Goal: Information Seeking & Learning: Find specific fact

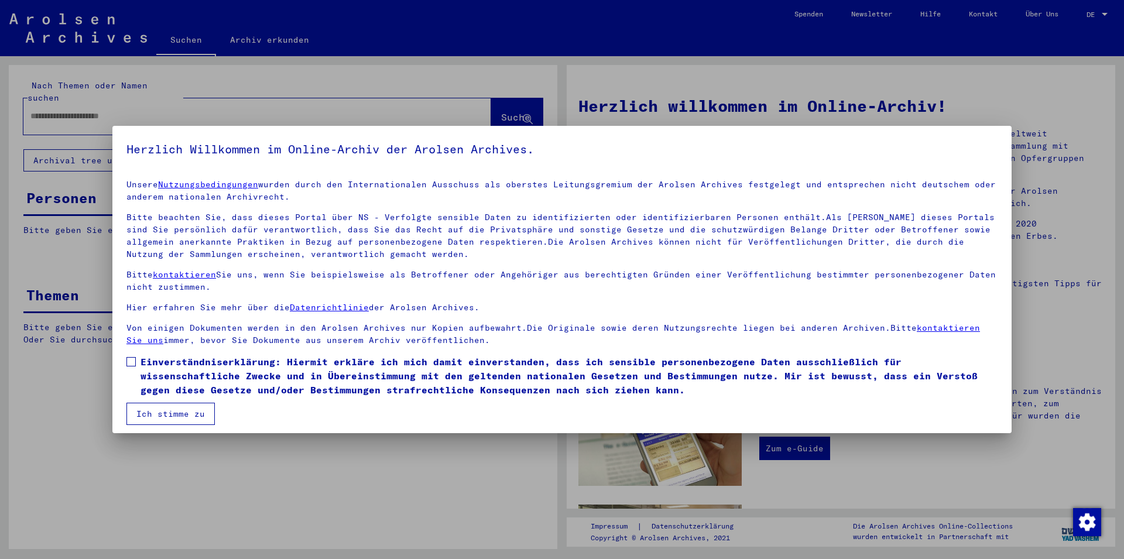
click at [235, 377] on span "Einverständniserklärung: Hiermit erkläre ich mich damit einverstanden, dass ich…" at bounding box center [568, 376] width 857 height 42
drag, startPoint x: 198, startPoint y: 402, endPoint x: 194, endPoint y: 394, distance: 8.6
click at [197, 403] on mat-dialog-content "Unsere Nutzungsbedingungen wurden durch den Internationalen Ausschuss als obers…" at bounding box center [561, 297] width 899 height 255
click at [147, 404] on button "Ich stimme zu" at bounding box center [170, 414] width 88 height 22
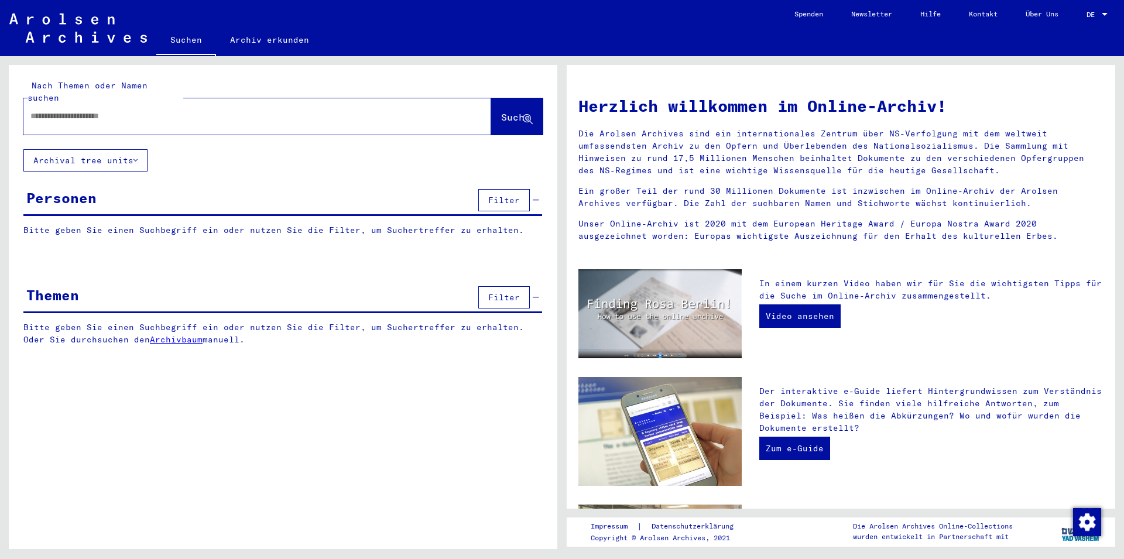
click at [128, 114] on div at bounding box center [239, 116] width 432 height 26
click at [130, 110] on input "text" at bounding box center [242, 116] width 425 height 12
type input "**********"
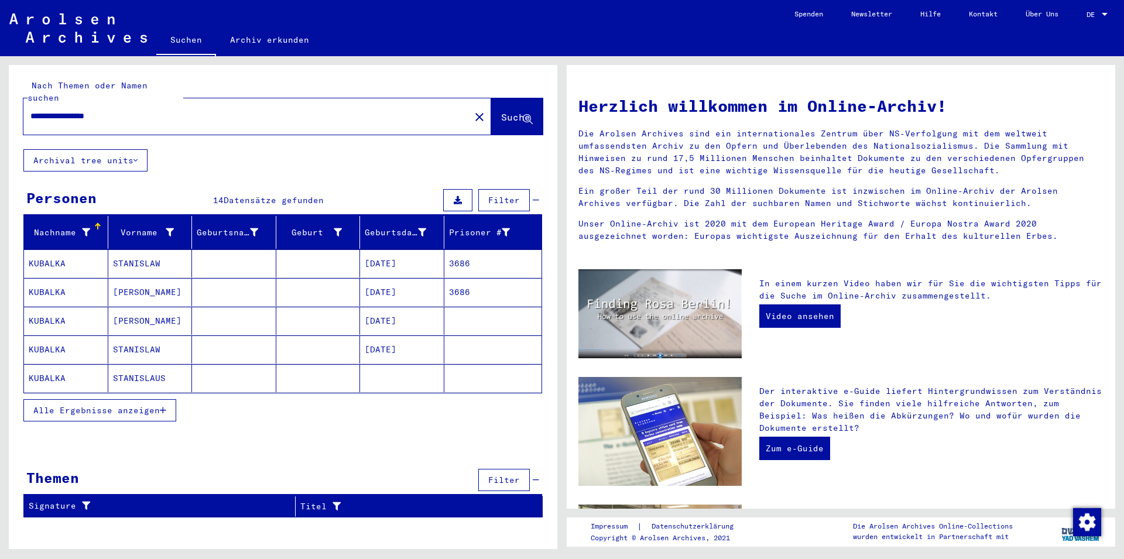
click at [288, 249] on mat-cell at bounding box center [318, 263] width 84 height 28
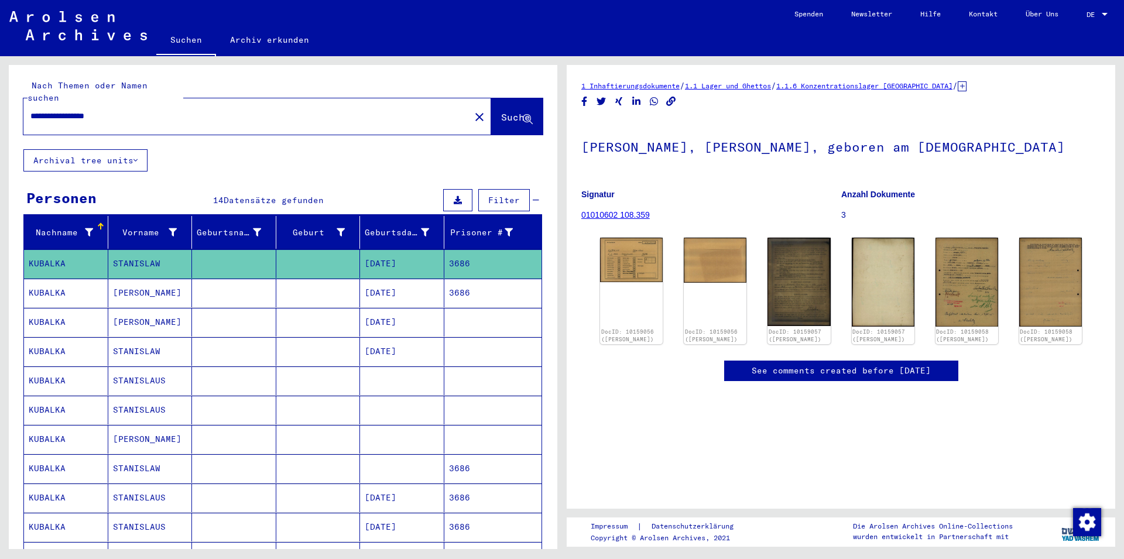
click at [376, 279] on mat-cell "[DATE]" at bounding box center [402, 293] width 84 height 29
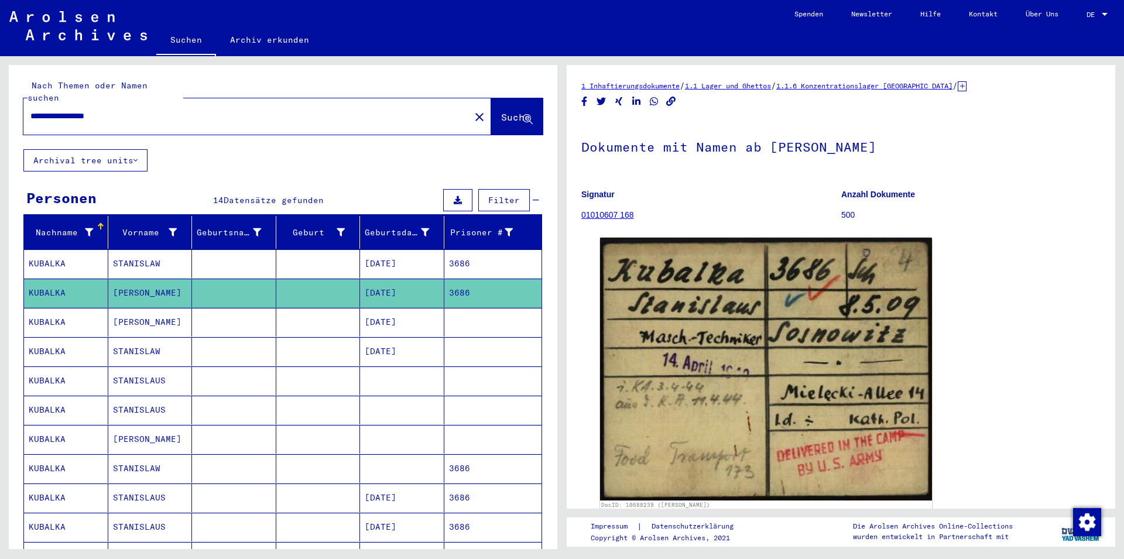
click at [276, 308] on mat-cell at bounding box center [318, 322] width 84 height 29
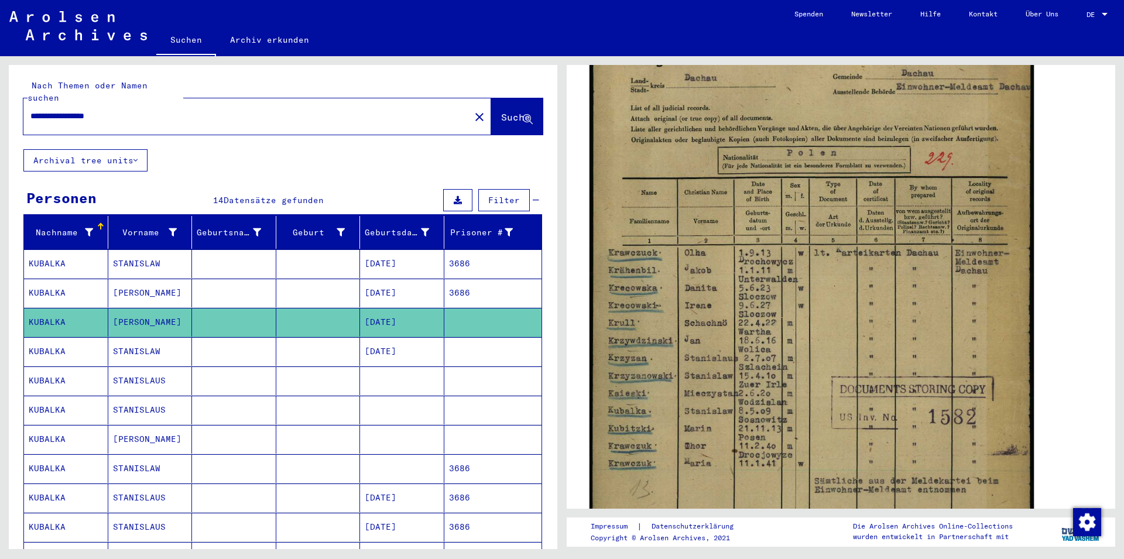
scroll to position [253, 0]
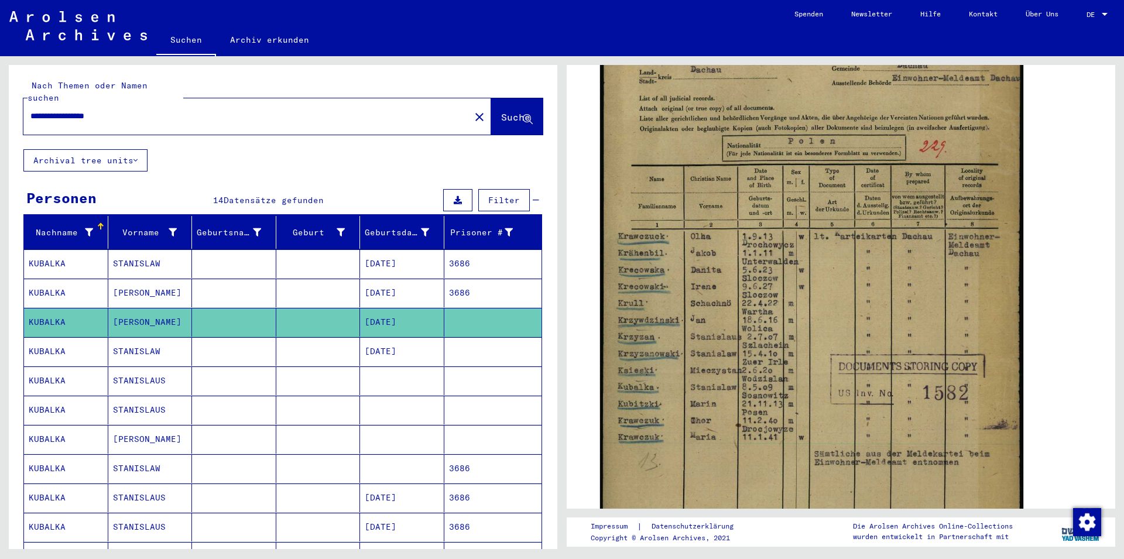
click at [365, 350] on mat-cell "[DATE]" at bounding box center [402, 351] width 84 height 29
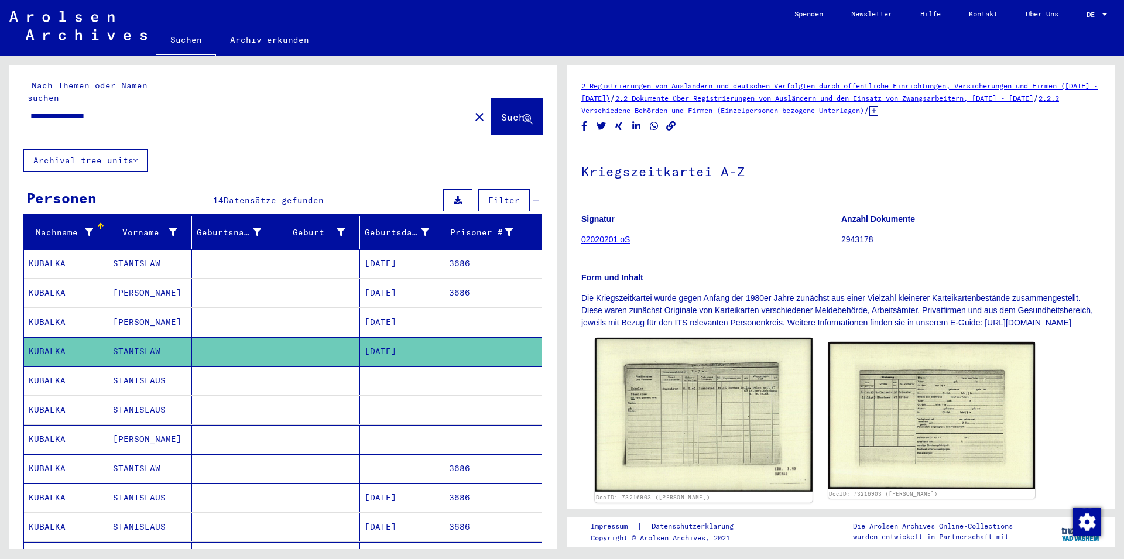
click at [710, 425] on img at bounding box center [703, 415] width 217 height 154
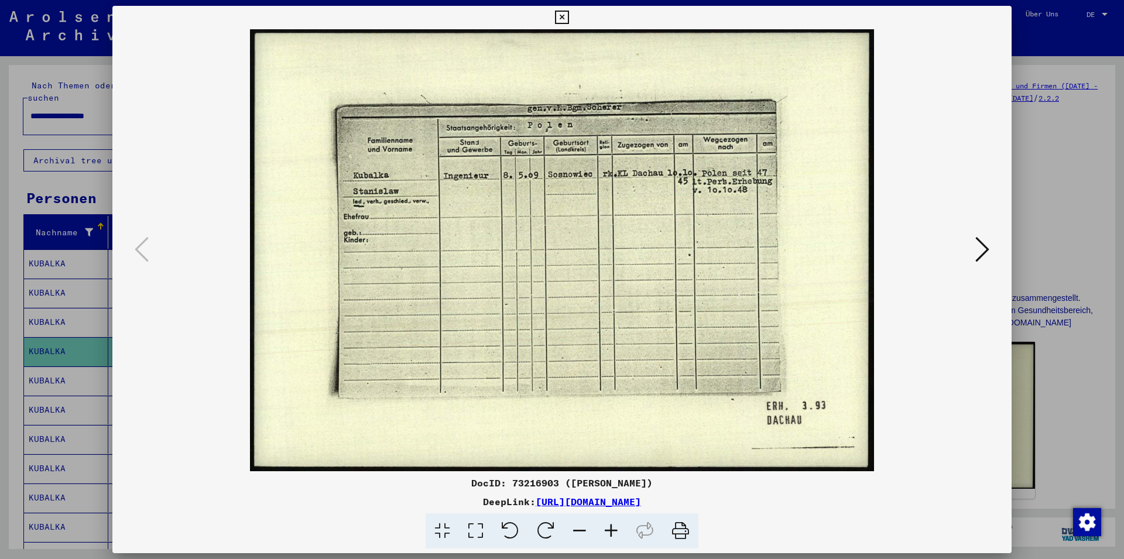
click at [568, 17] on icon at bounding box center [561, 18] width 13 height 14
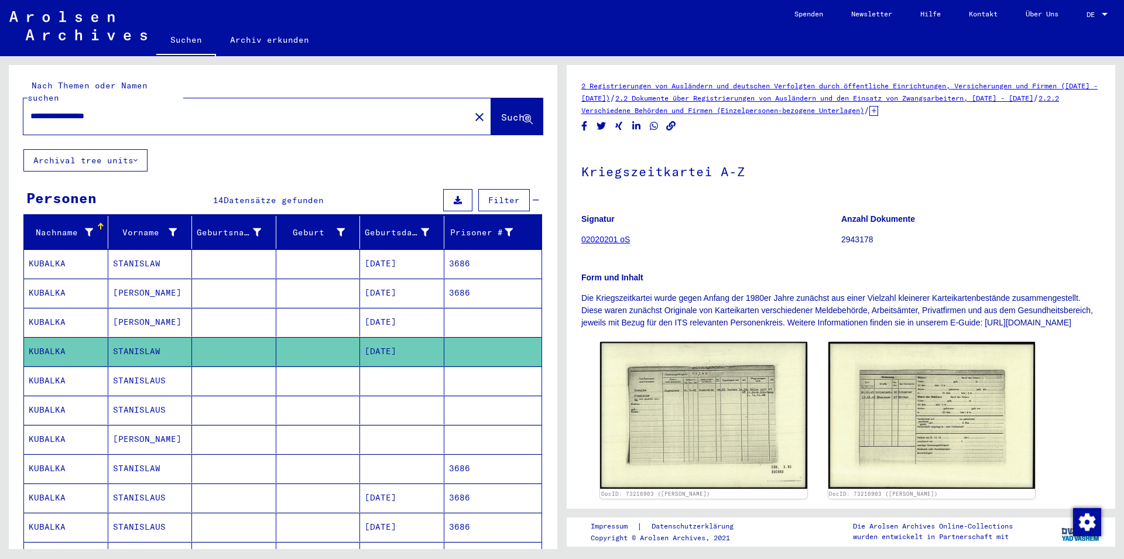
click at [255, 366] on mat-cell at bounding box center [234, 380] width 84 height 29
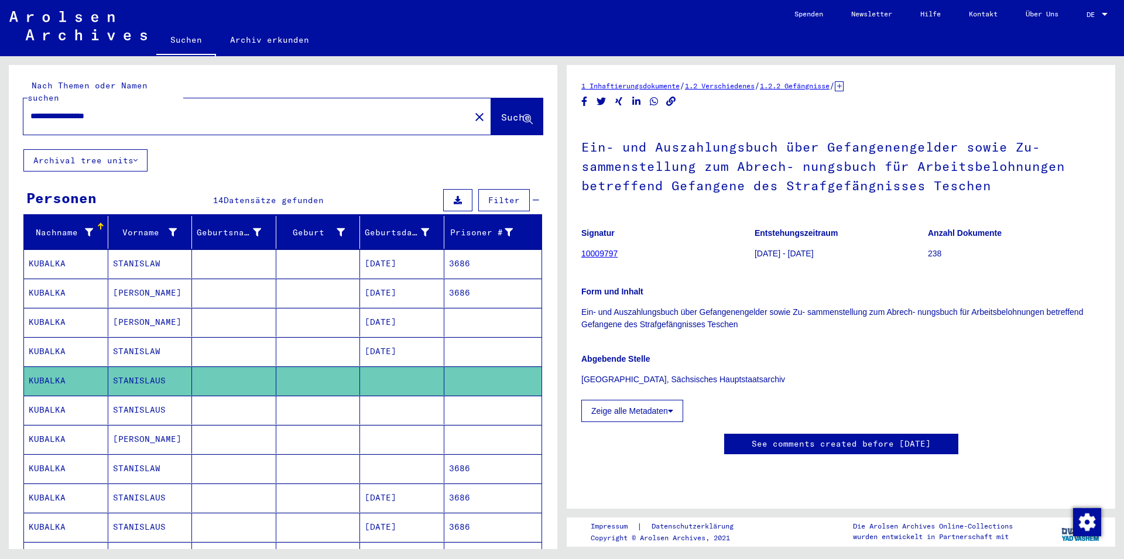
click at [256, 402] on mat-cell at bounding box center [234, 410] width 84 height 29
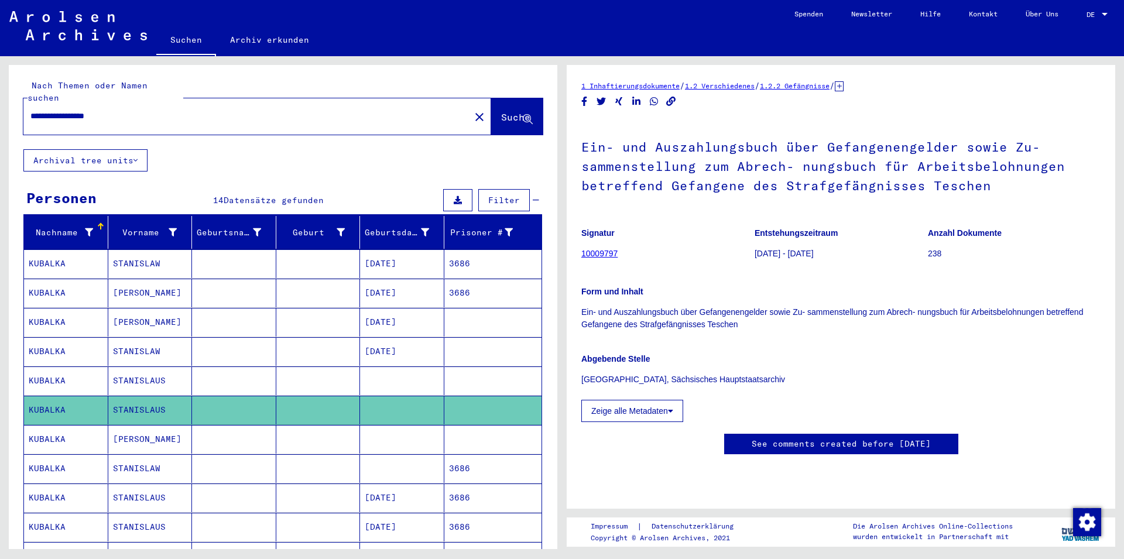
click at [260, 427] on mat-cell at bounding box center [234, 439] width 84 height 29
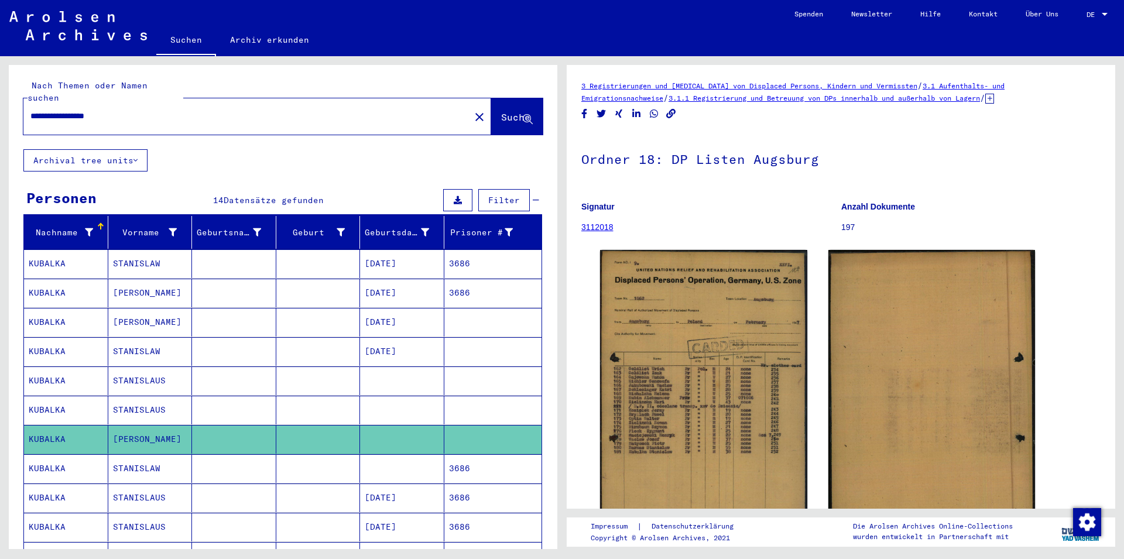
click at [263, 458] on mat-cell at bounding box center [234, 468] width 84 height 29
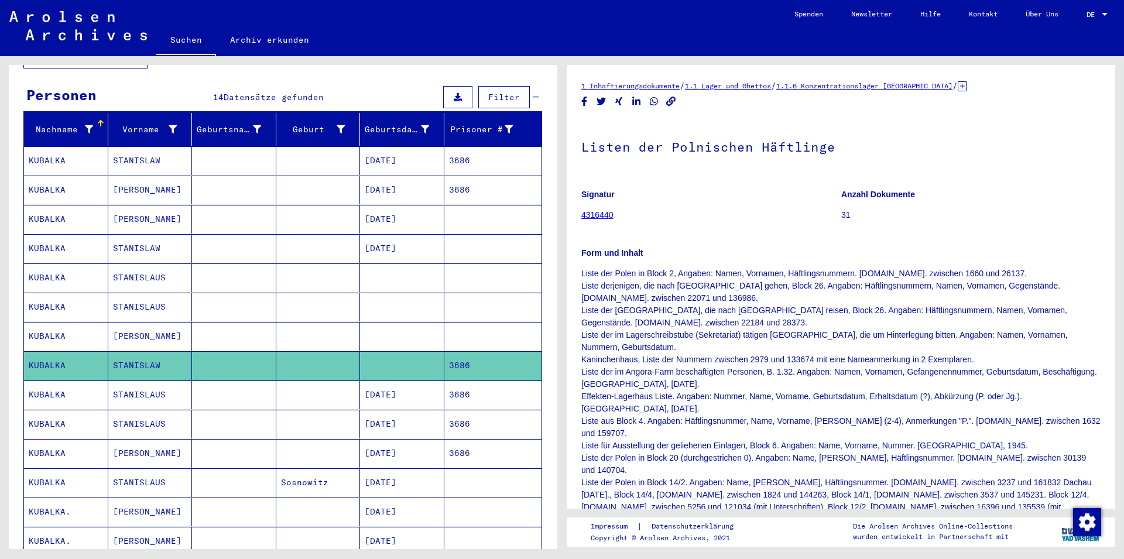
scroll to position [126, 0]
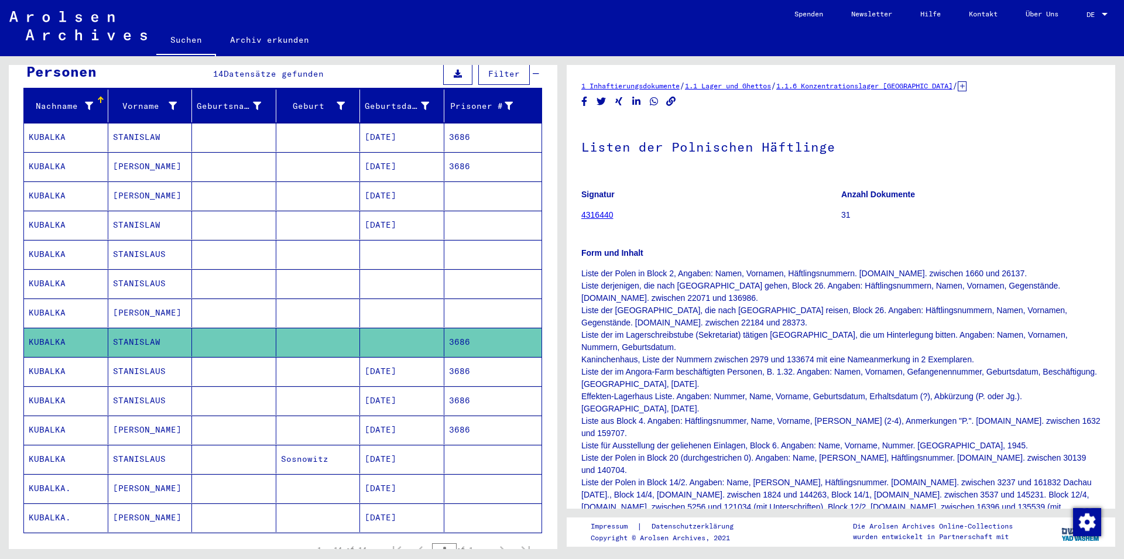
click at [264, 360] on mat-cell at bounding box center [234, 371] width 84 height 29
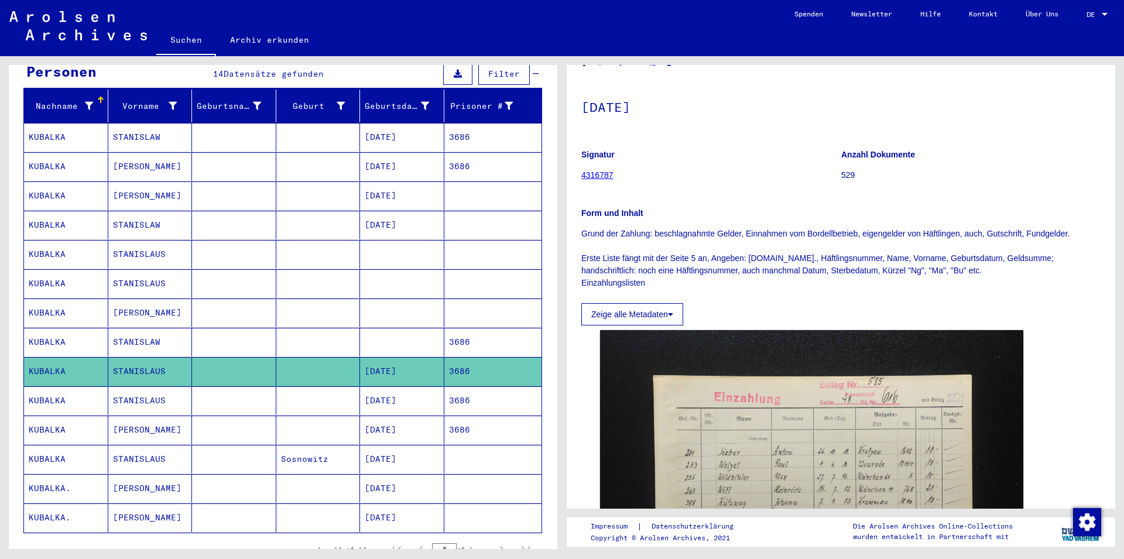
scroll to position [63, 0]
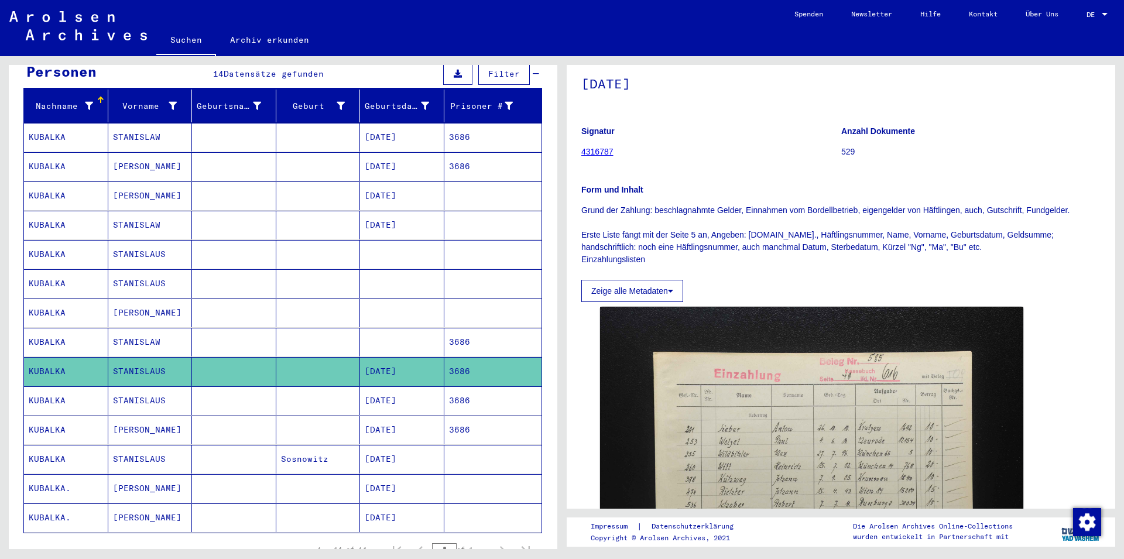
click at [444, 369] on mat-cell "3686" at bounding box center [493, 371] width 98 height 29
click at [444, 386] on mat-cell "3686" at bounding box center [493, 400] width 98 height 29
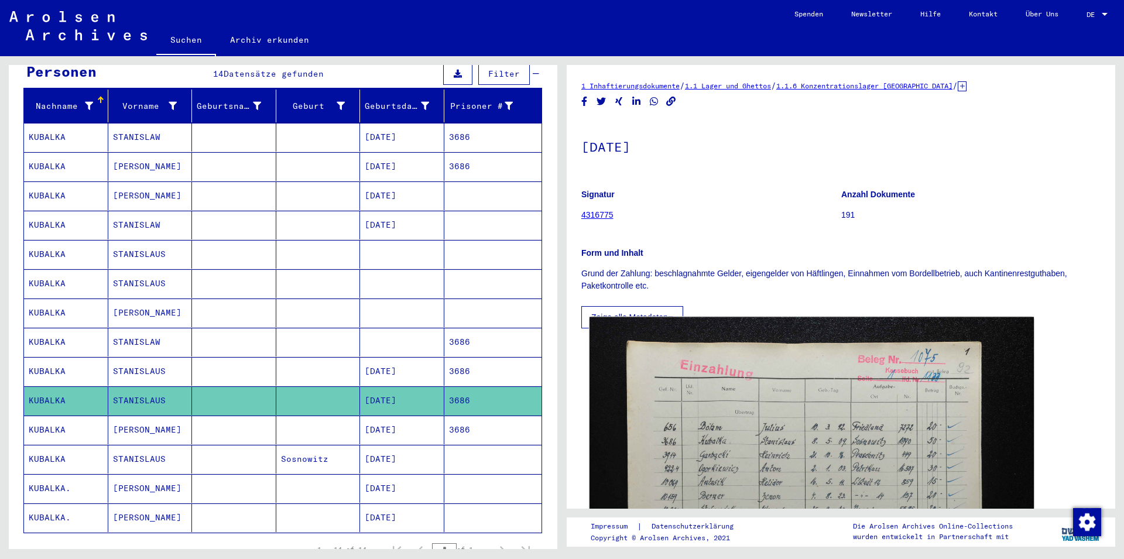
scroll to position [126, 0]
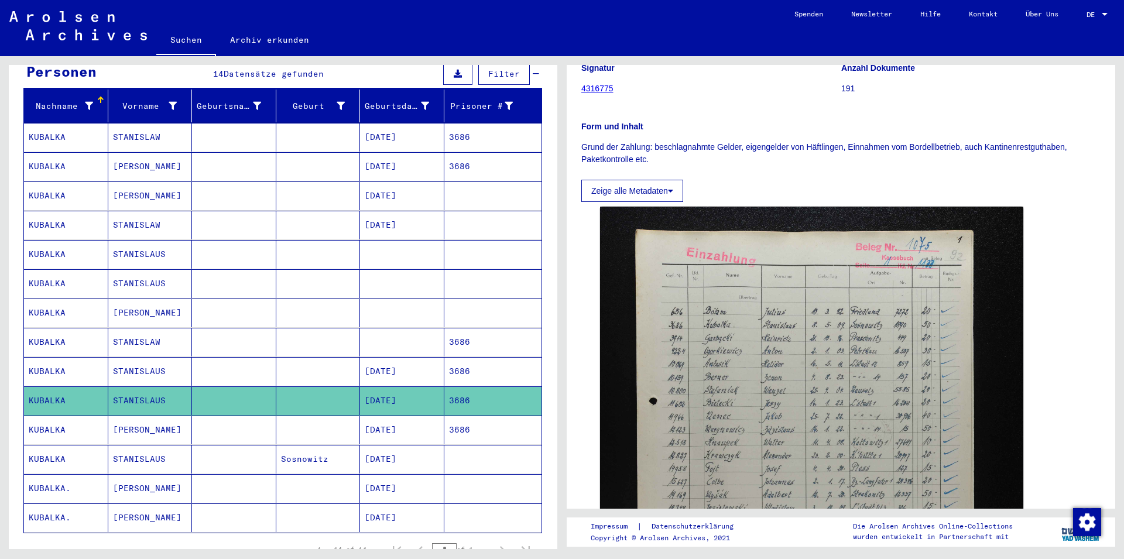
click at [409, 431] on mat-cell "[DATE]" at bounding box center [402, 429] width 84 height 29
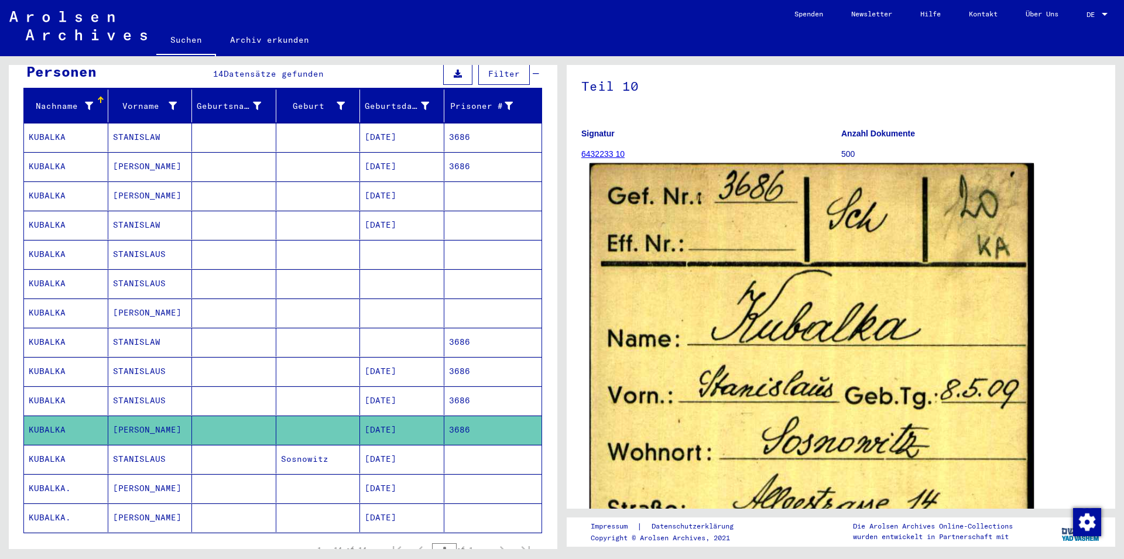
scroll to position [126, 0]
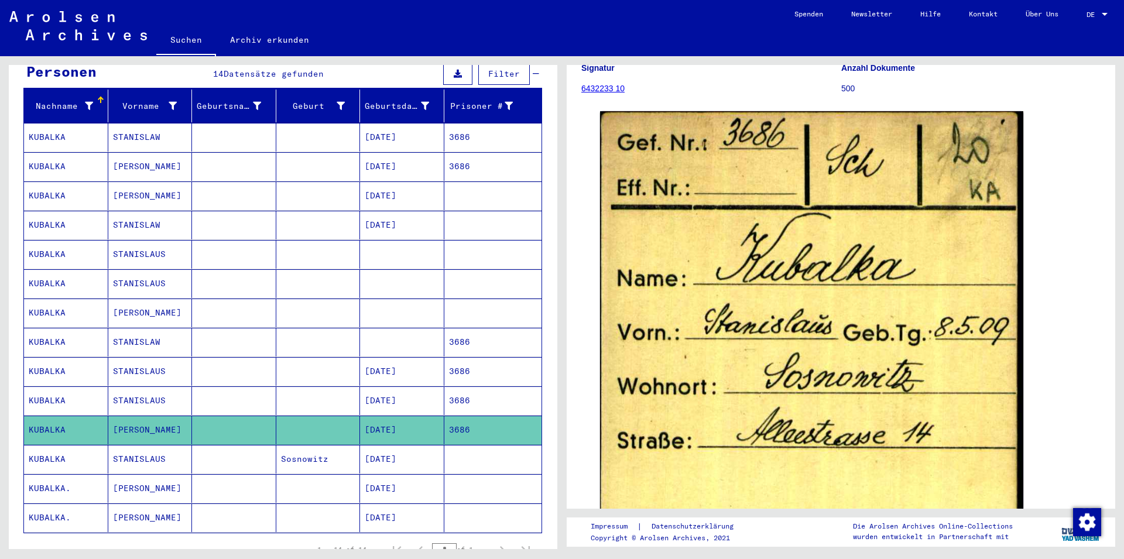
click at [344, 449] on mat-cell "Sosnowitz" at bounding box center [318, 459] width 84 height 29
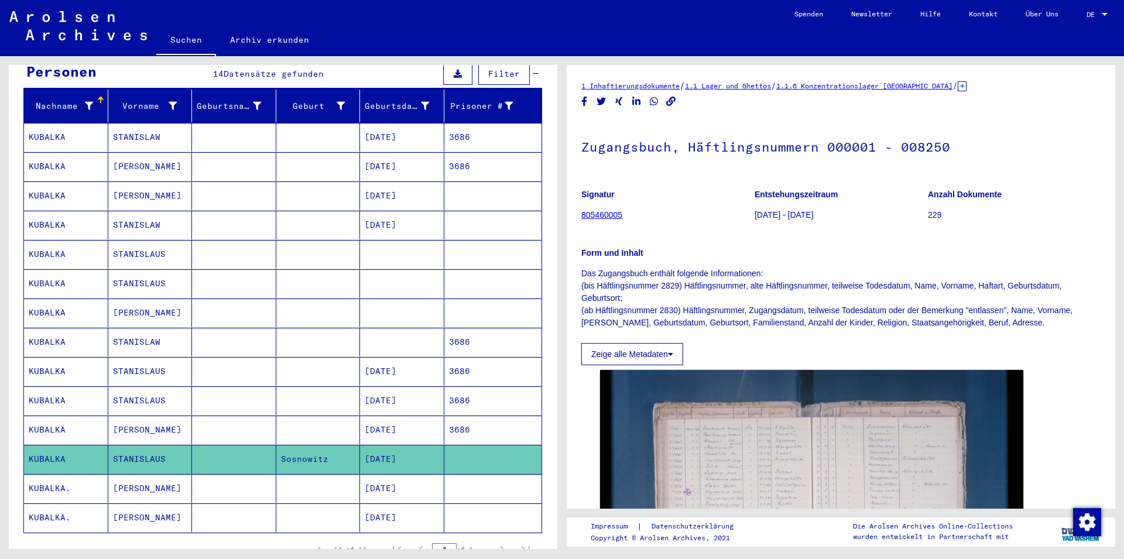
click at [346, 474] on mat-cell at bounding box center [318, 488] width 84 height 29
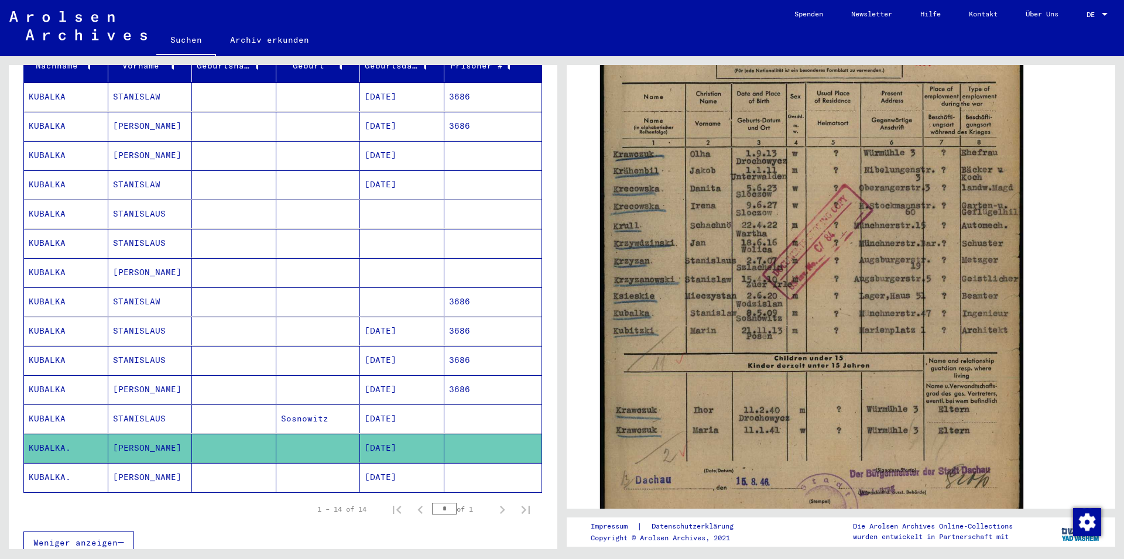
scroll to position [190, 0]
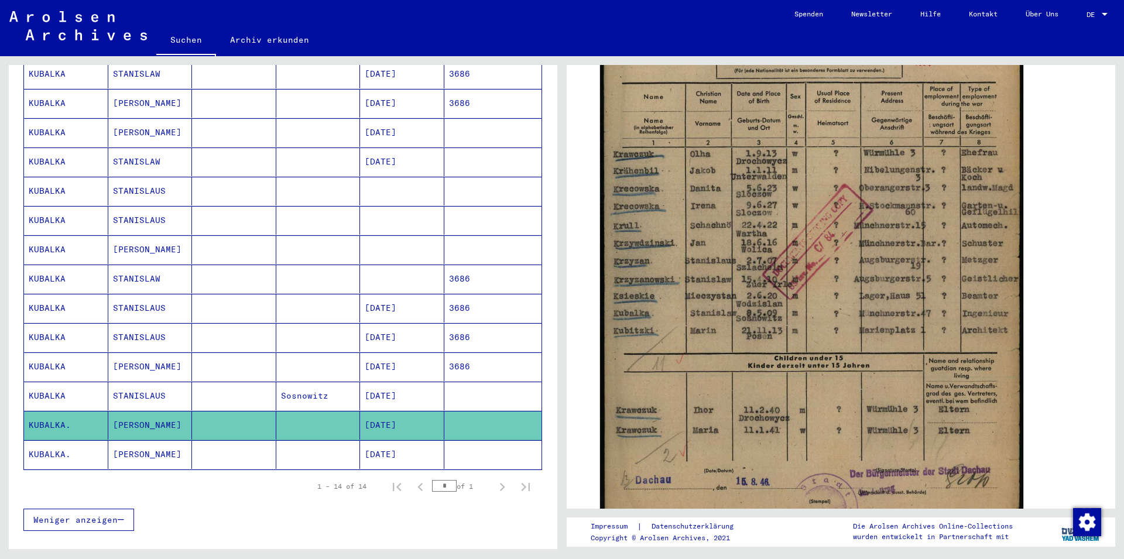
click at [365, 440] on mat-cell "[DATE]" at bounding box center [402, 454] width 84 height 29
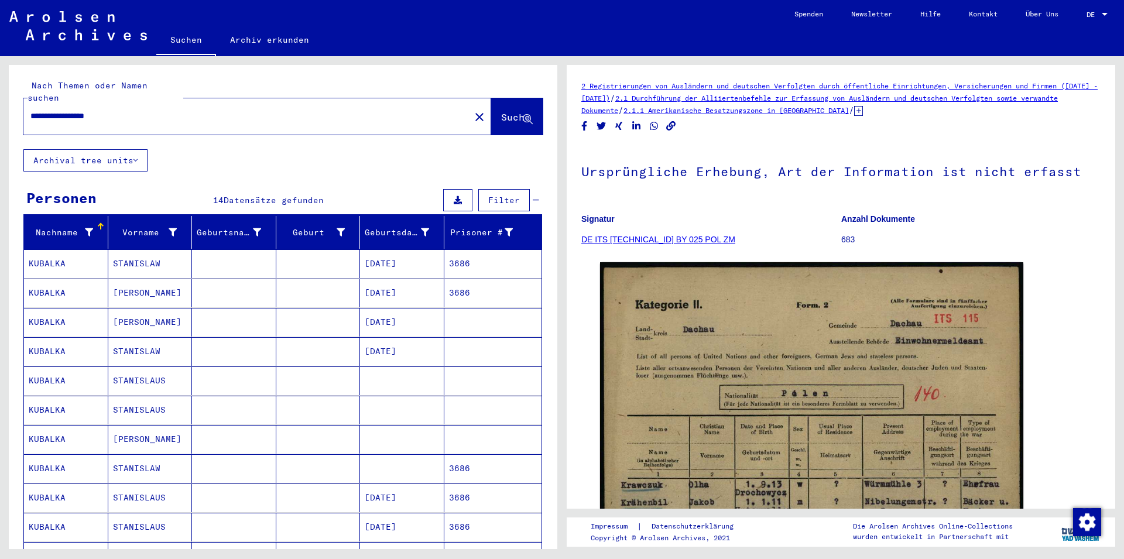
click at [283, 314] on mat-cell at bounding box center [318, 322] width 84 height 29
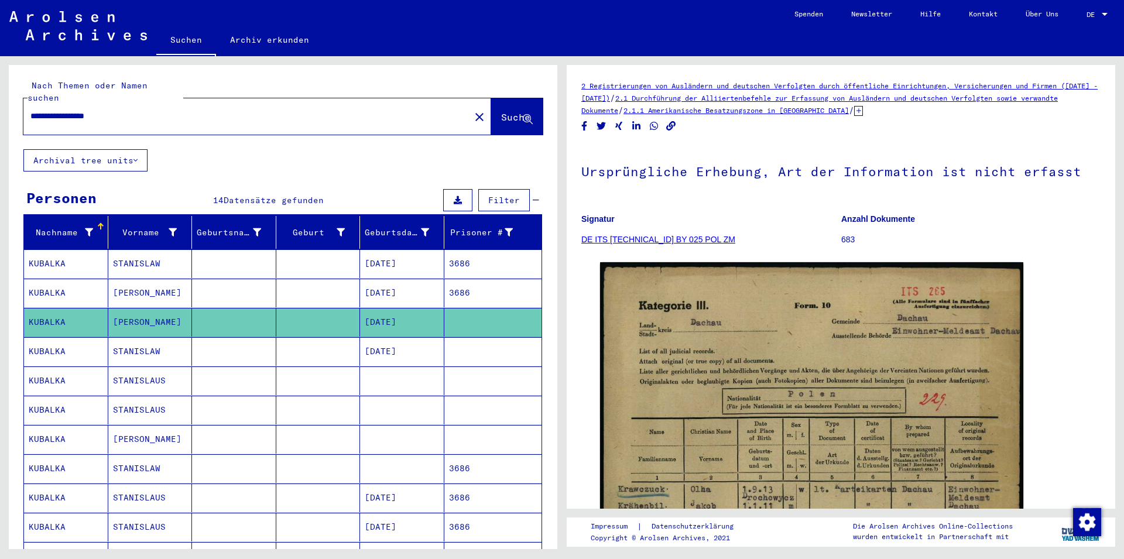
click at [288, 279] on mat-cell at bounding box center [318, 293] width 84 height 29
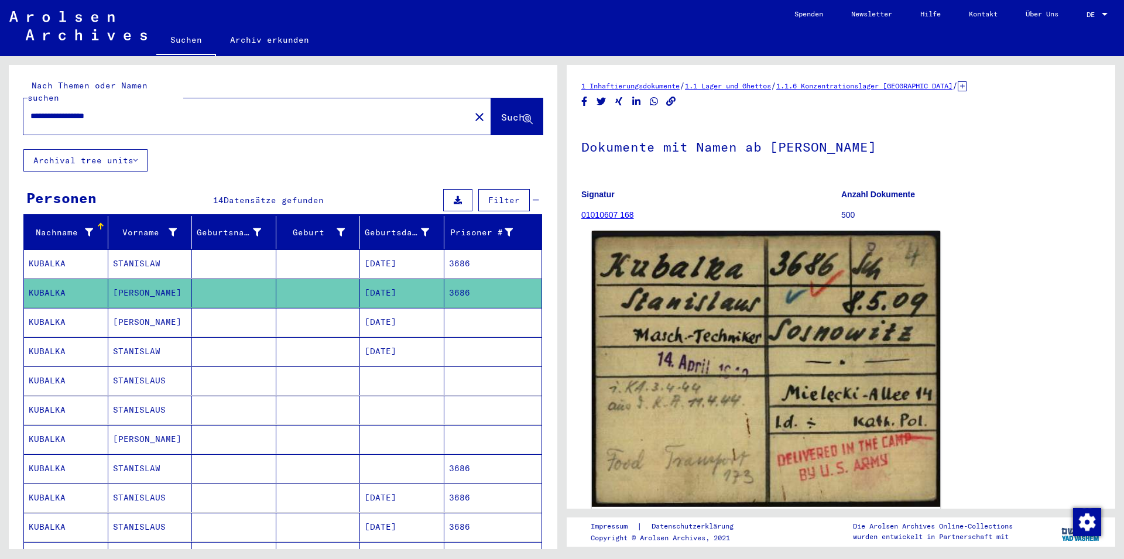
click at [702, 340] on img at bounding box center [766, 369] width 349 height 276
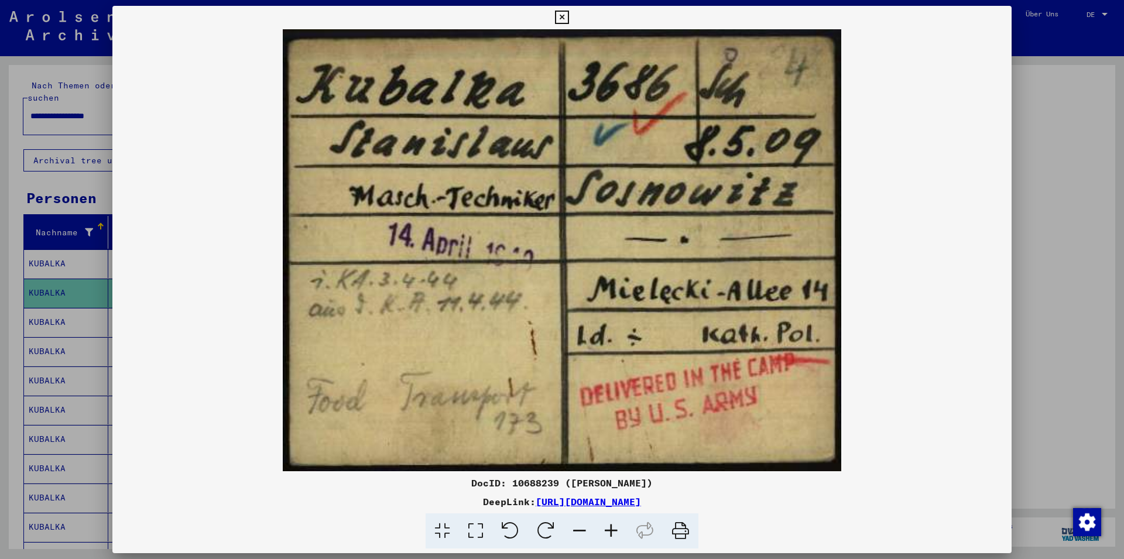
click at [568, 16] on icon at bounding box center [561, 18] width 13 height 14
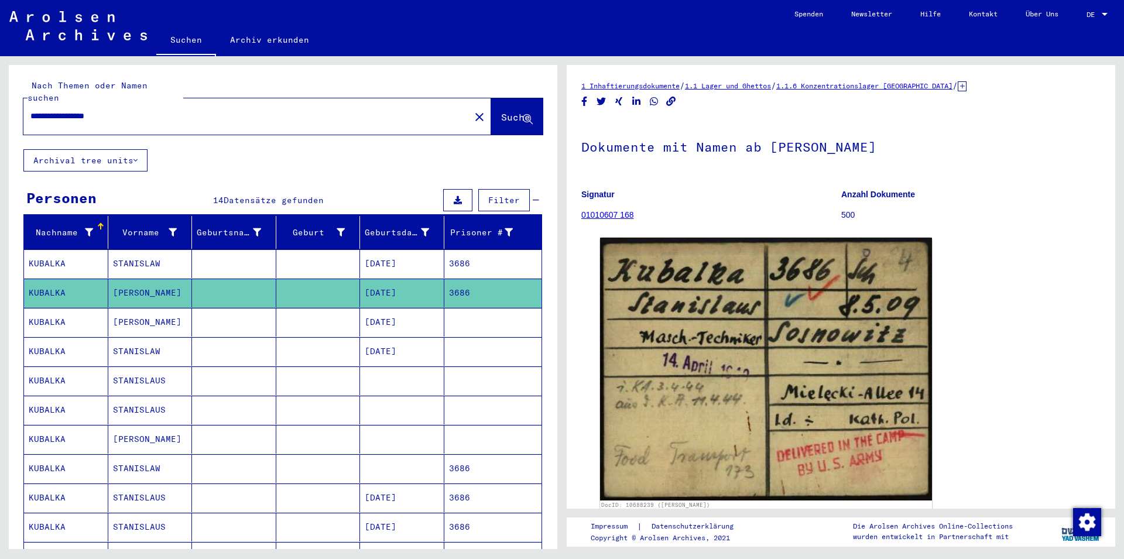
drag, startPoint x: 222, startPoint y: 105, endPoint x: 0, endPoint y: 122, distance: 222.4
click at [30, 122] on input "**********" at bounding box center [246, 116] width 432 height 12
paste input "**********"
type input "**********"
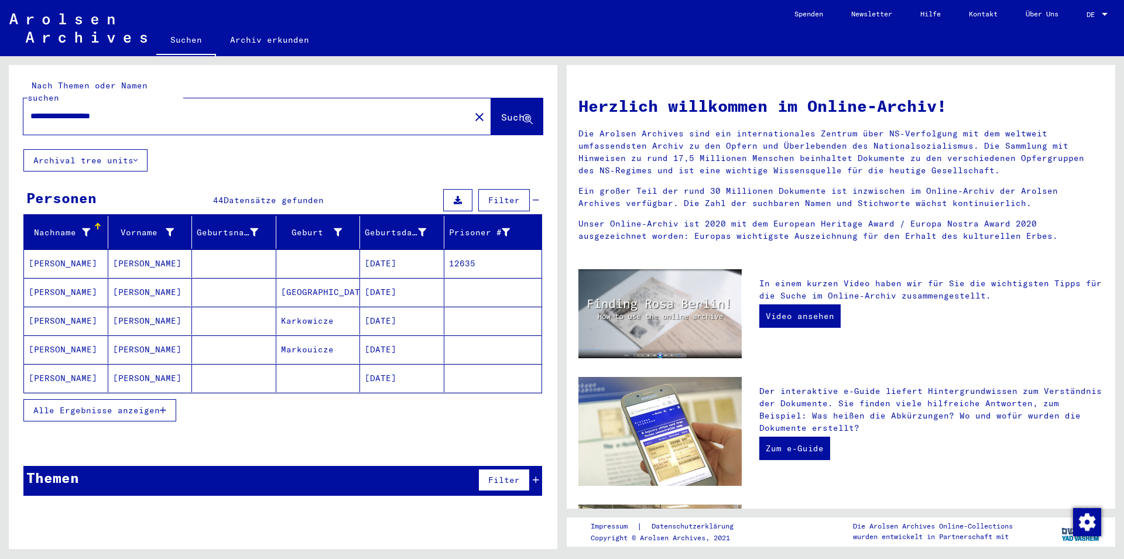
click at [214, 253] on mat-cell at bounding box center [234, 263] width 84 height 28
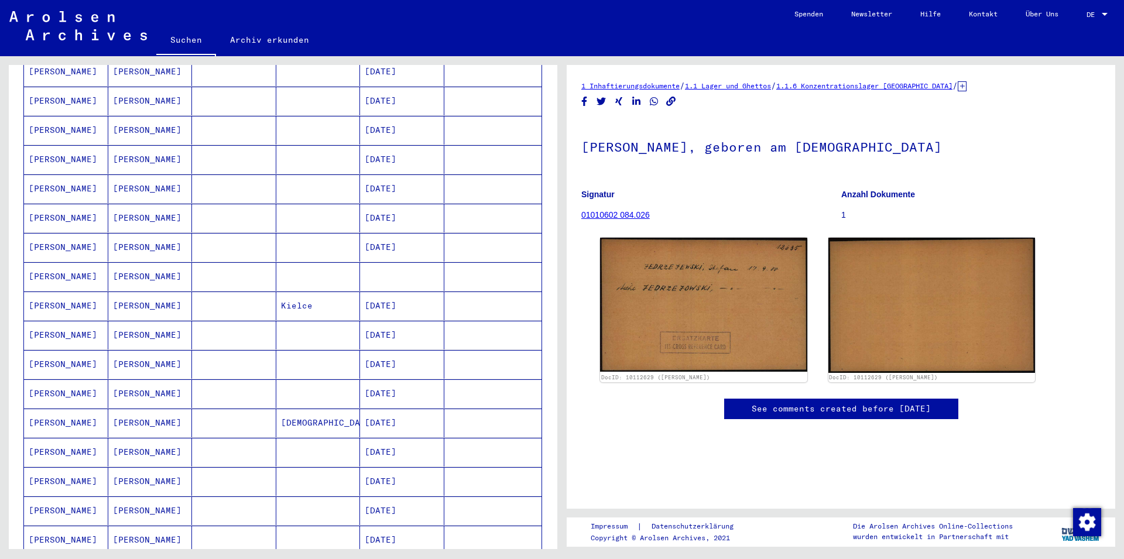
scroll to position [506, 0]
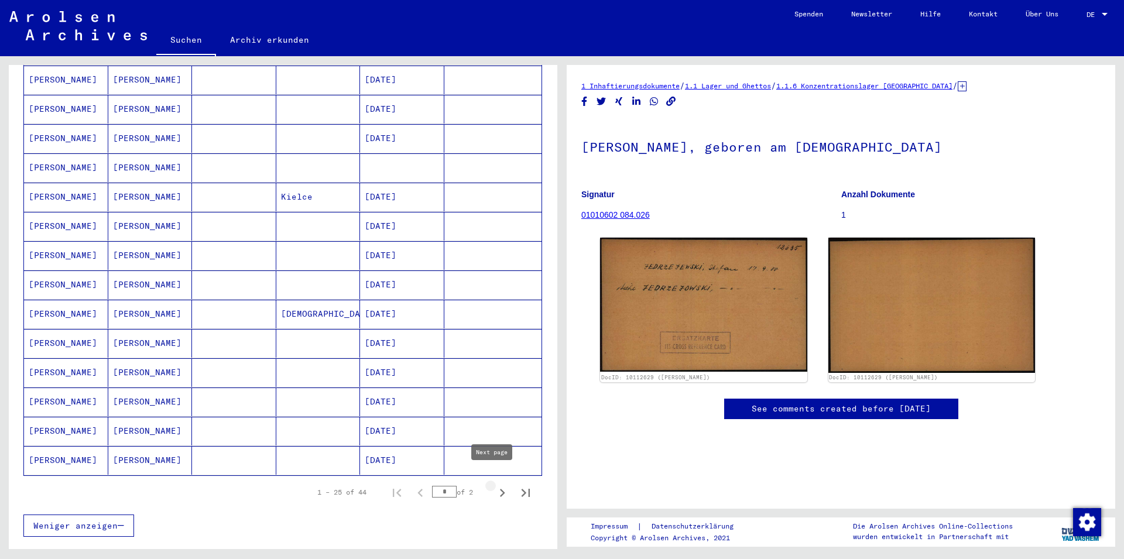
click at [496, 485] on icon "Next page" at bounding box center [502, 493] width 16 height 16
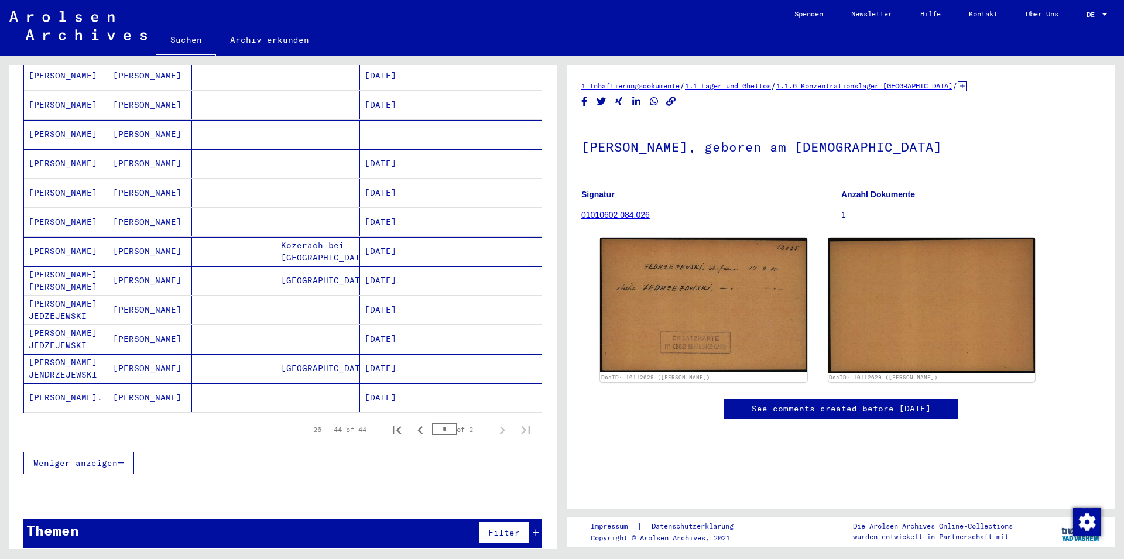
click at [229, 383] on mat-cell at bounding box center [234, 397] width 84 height 29
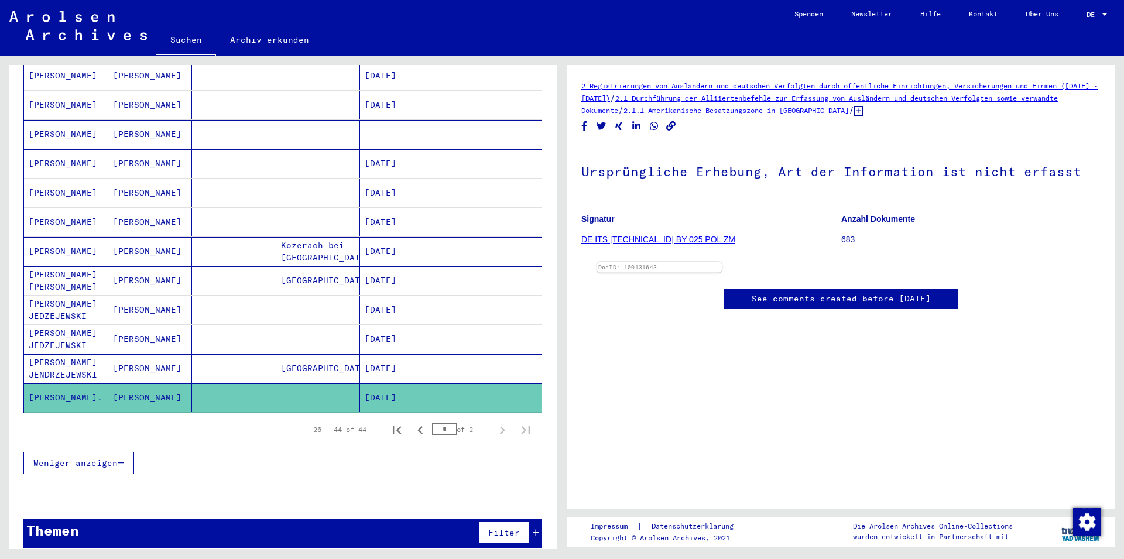
scroll to position [253, 0]
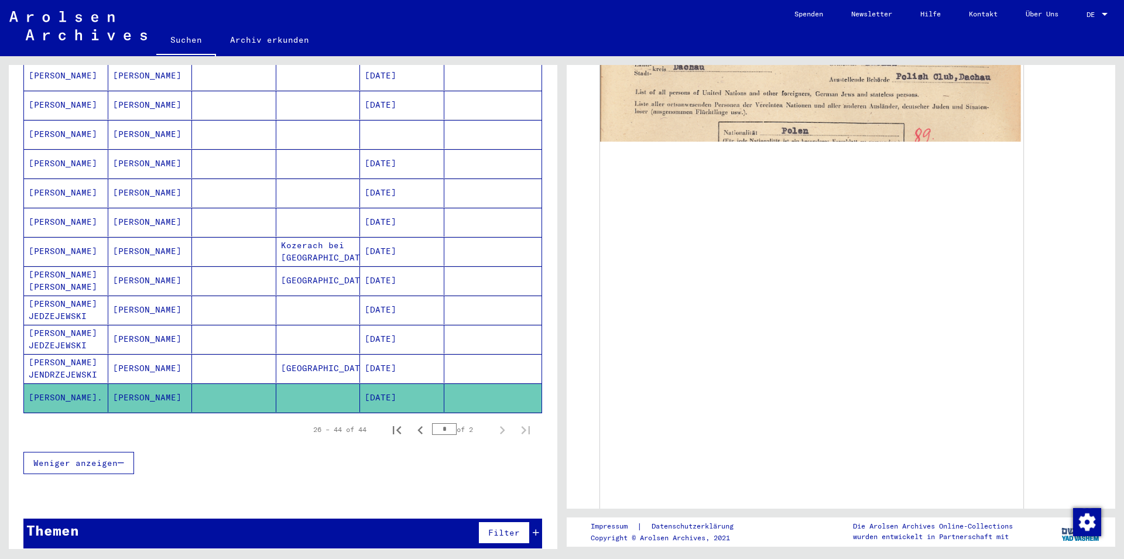
click at [387, 356] on mat-cell "[DATE]" at bounding box center [402, 368] width 84 height 29
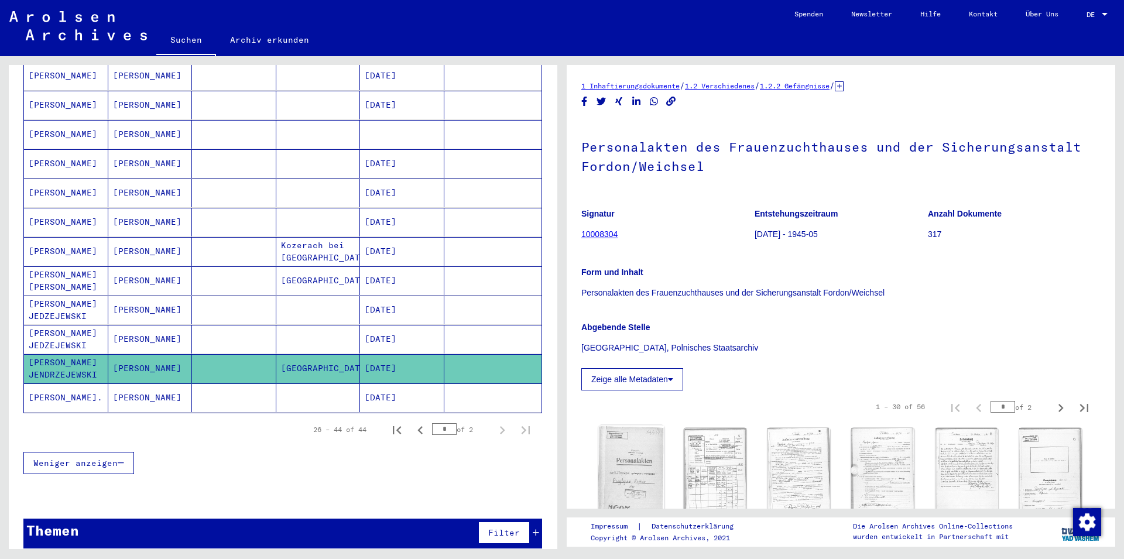
click at [649, 449] on img at bounding box center [631, 472] width 66 height 95
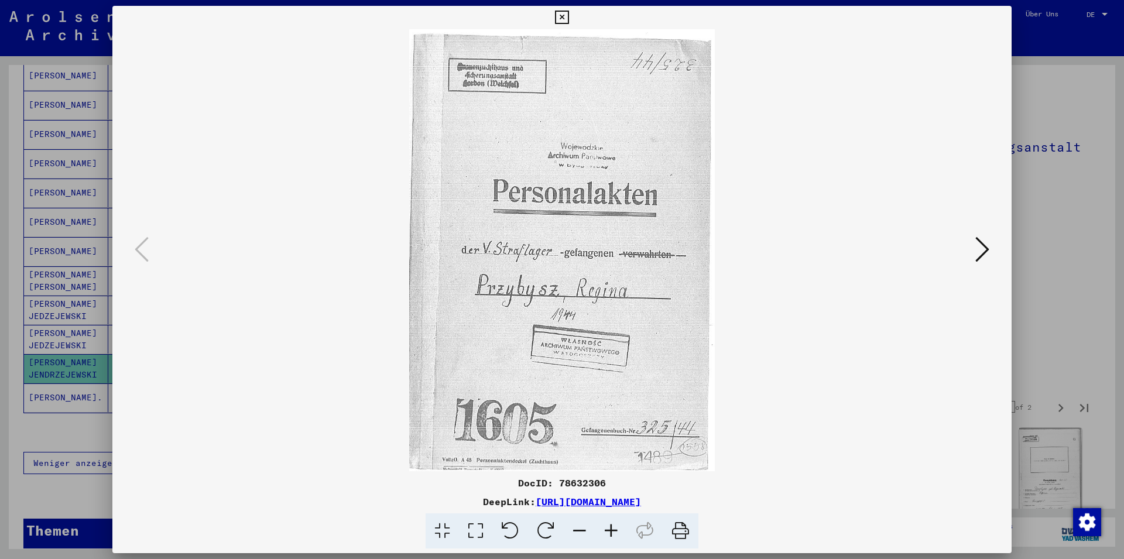
click at [977, 256] on icon at bounding box center [982, 249] width 14 height 28
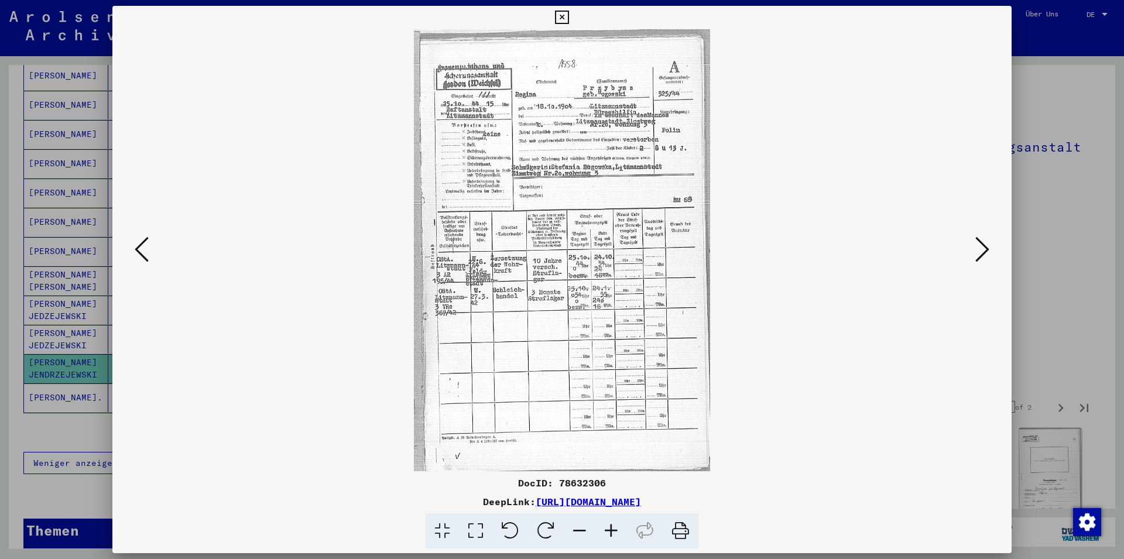
click at [977, 256] on icon at bounding box center [982, 249] width 14 height 28
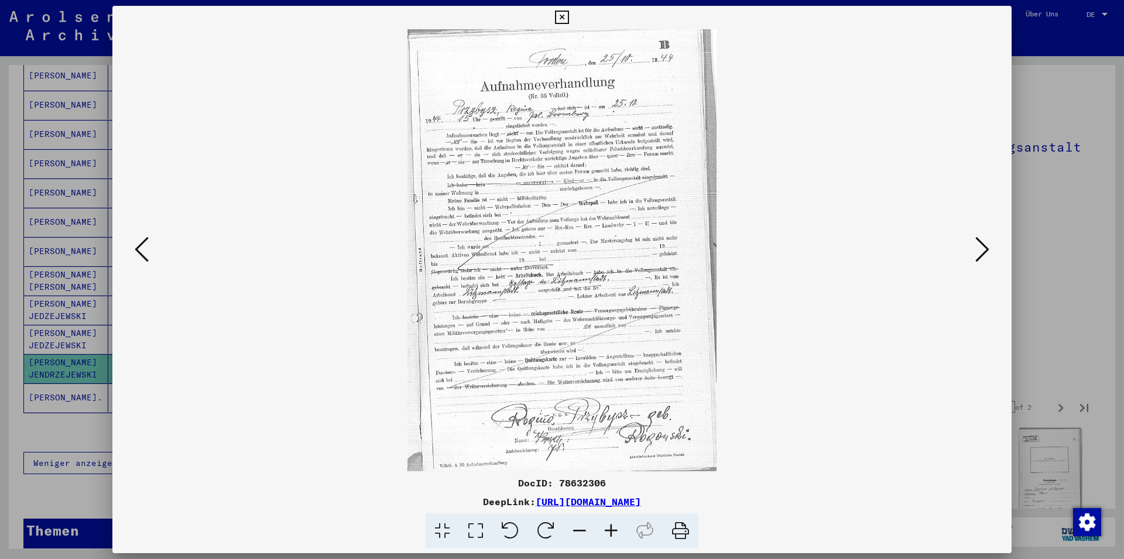
click at [977, 256] on icon at bounding box center [982, 249] width 14 height 28
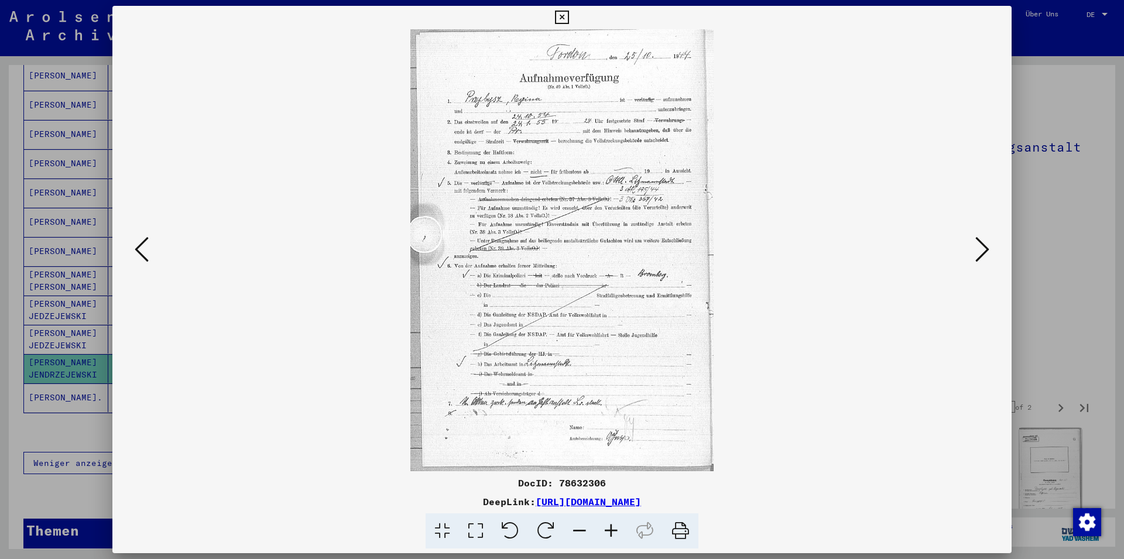
click at [977, 256] on icon at bounding box center [982, 249] width 14 height 28
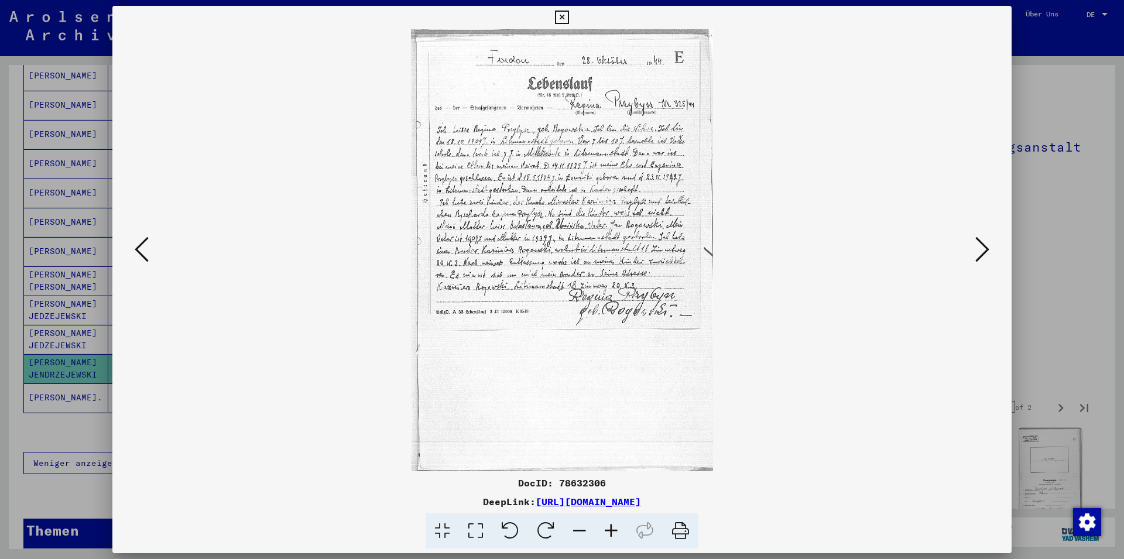
click at [977, 256] on icon at bounding box center [982, 249] width 14 height 28
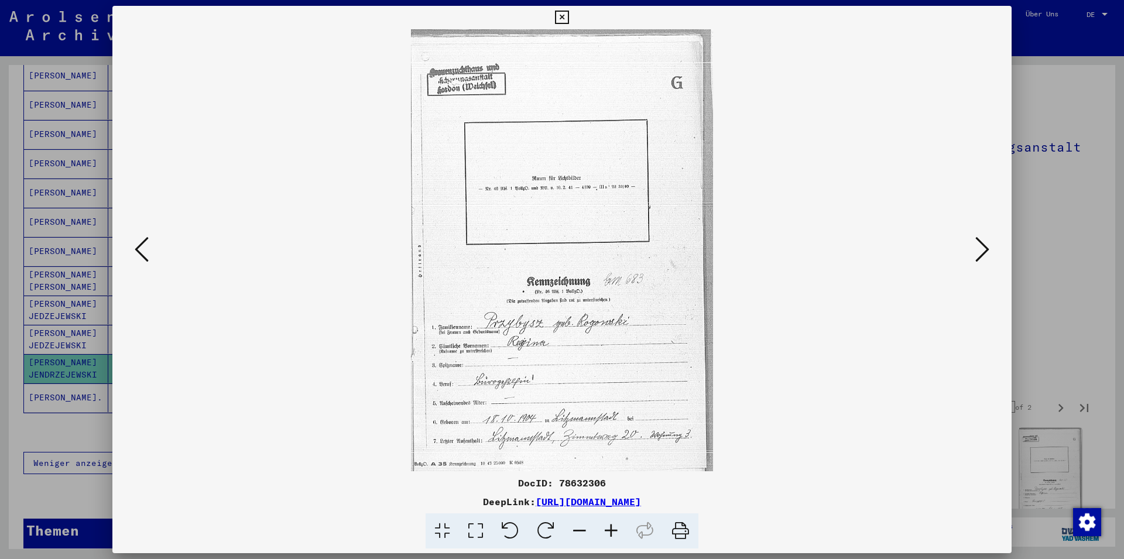
click at [158, 245] on img at bounding box center [561, 250] width 819 height 442
click at [148, 248] on button at bounding box center [141, 249] width 21 height 33
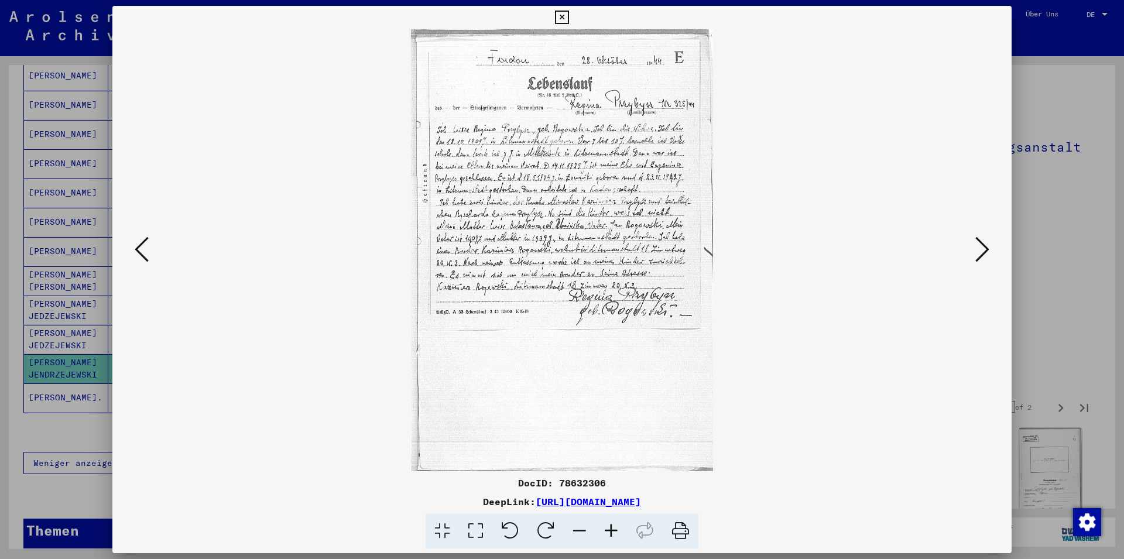
click at [985, 254] on icon at bounding box center [982, 249] width 14 height 28
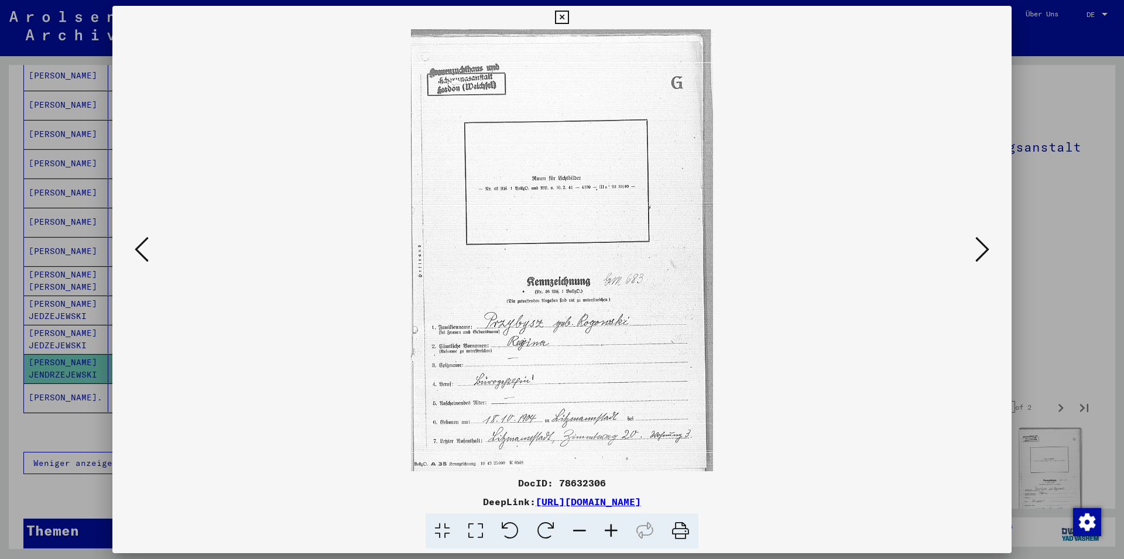
click at [983, 254] on icon at bounding box center [982, 249] width 14 height 28
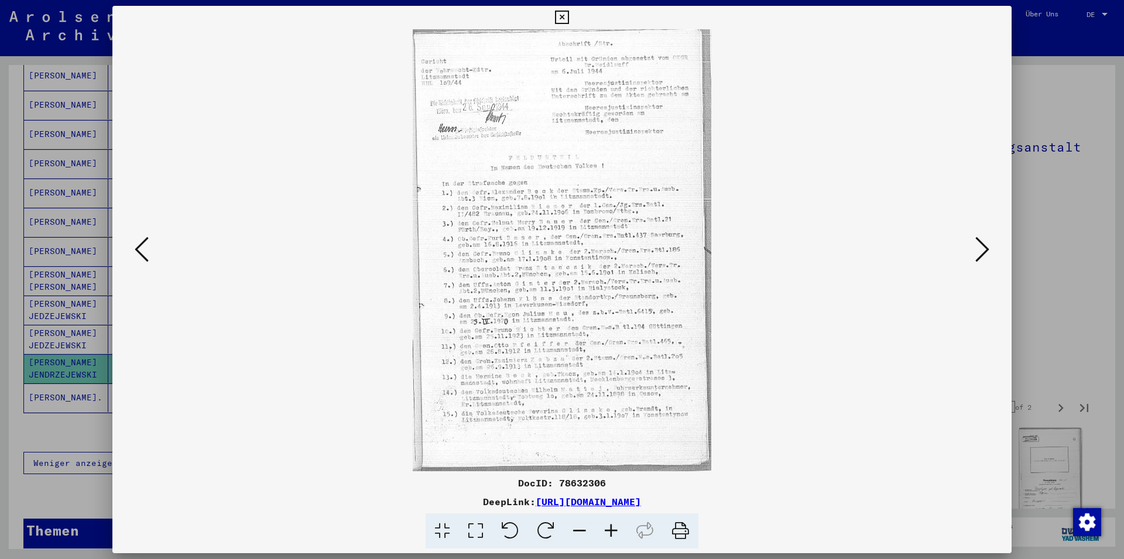
click at [951, 261] on img at bounding box center [561, 250] width 819 height 442
click at [984, 250] on icon at bounding box center [982, 249] width 14 height 28
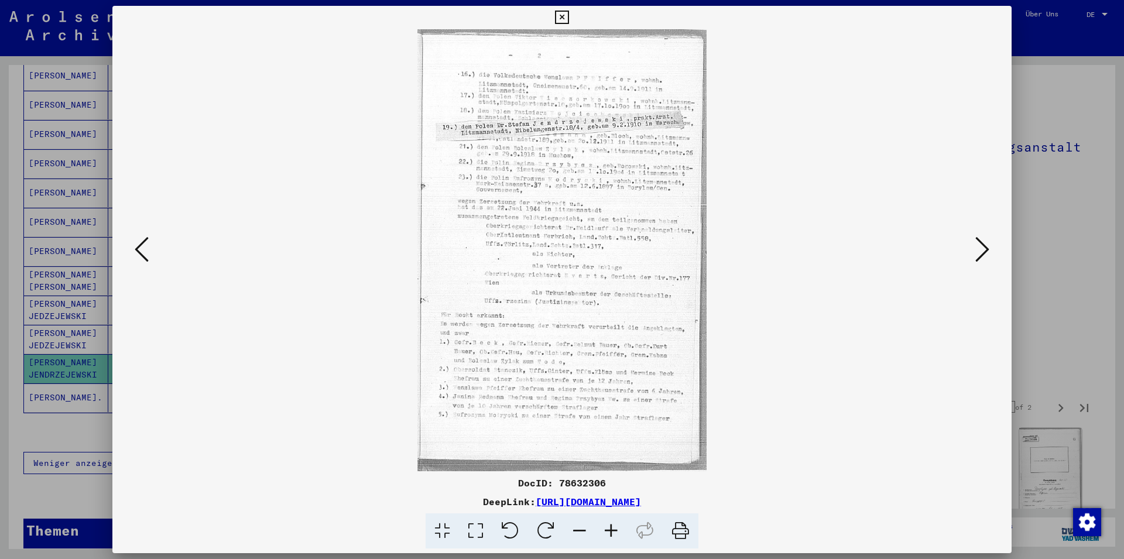
click at [984, 250] on icon at bounding box center [982, 249] width 14 height 28
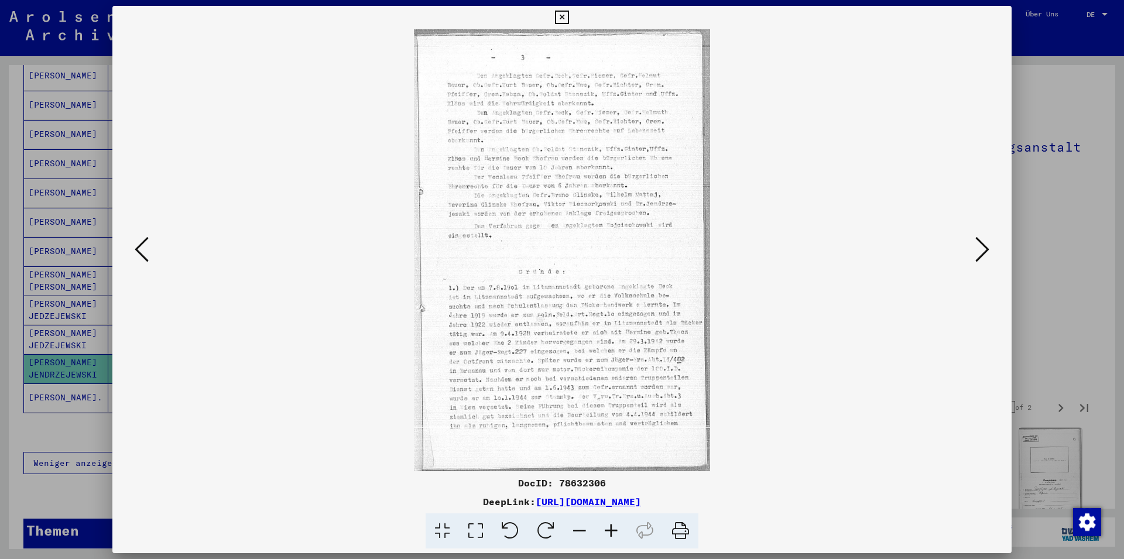
click at [984, 250] on icon at bounding box center [982, 249] width 14 height 28
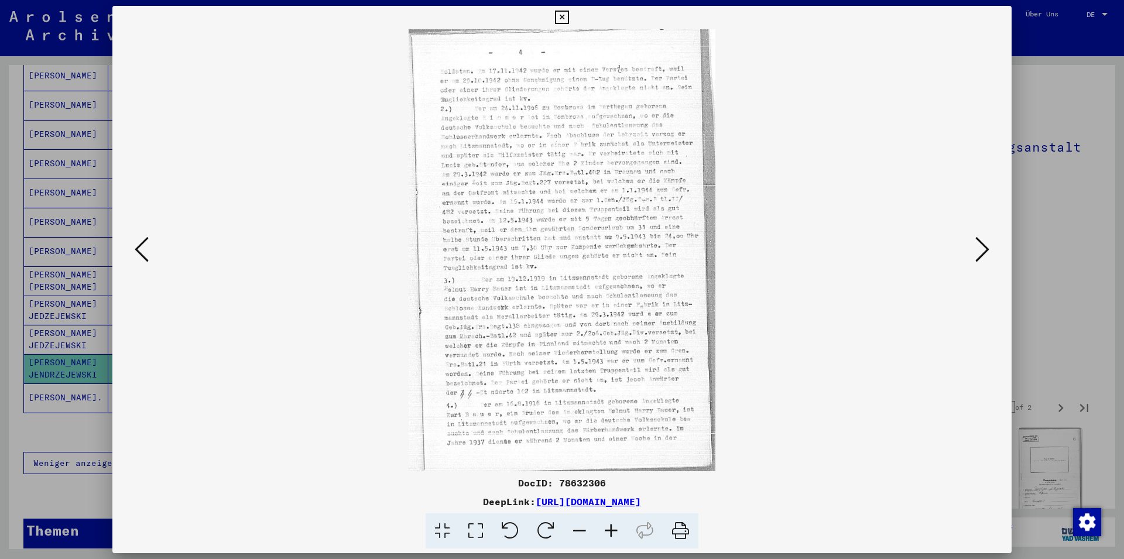
click at [984, 250] on icon at bounding box center [982, 249] width 14 height 28
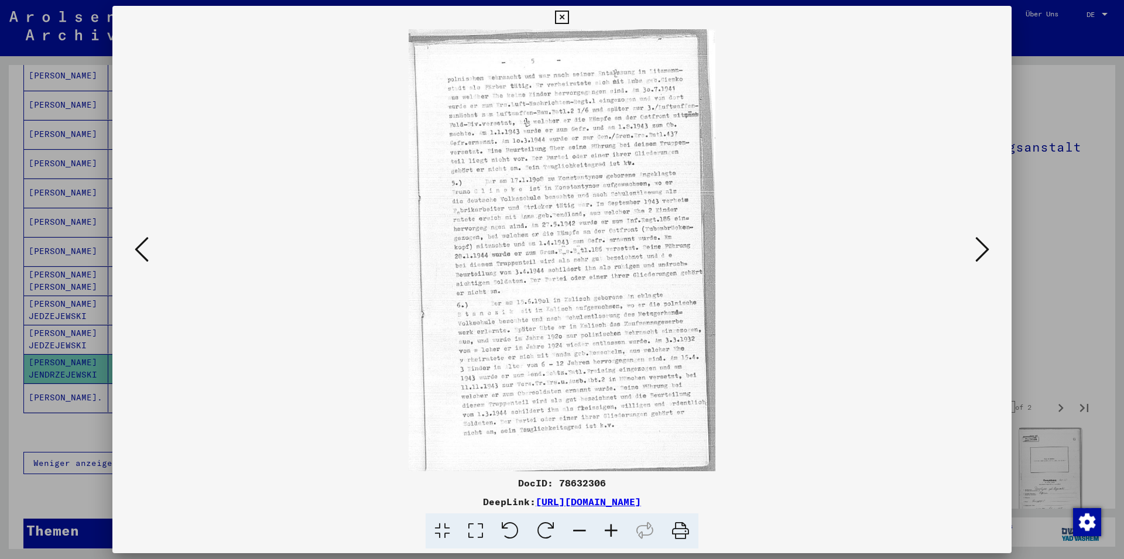
click at [568, 20] on icon at bounding box center [561, 18] width 13 height 14
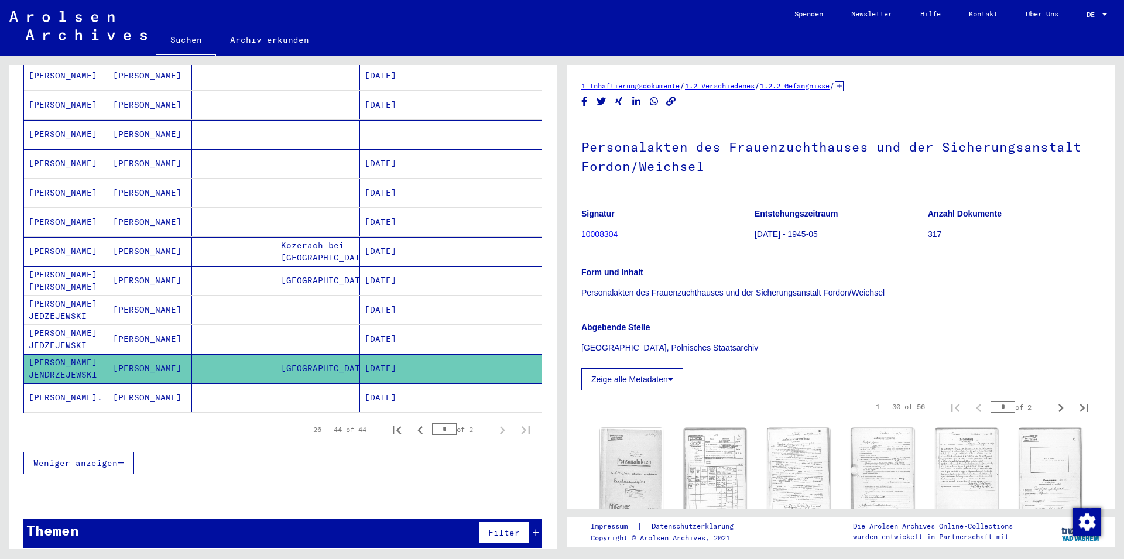
click at [401, 272] on mat-cell "[DATE]" at bounding box center [402, 280] width 84 height 29
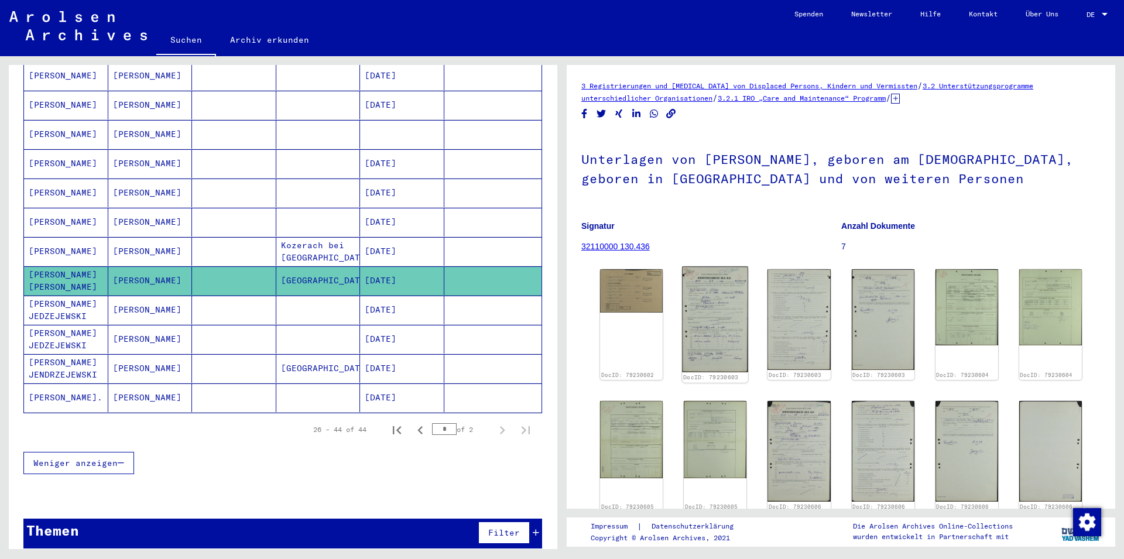
click at [713, 319] on img at bounding box center [715, 319] width 66 height 106
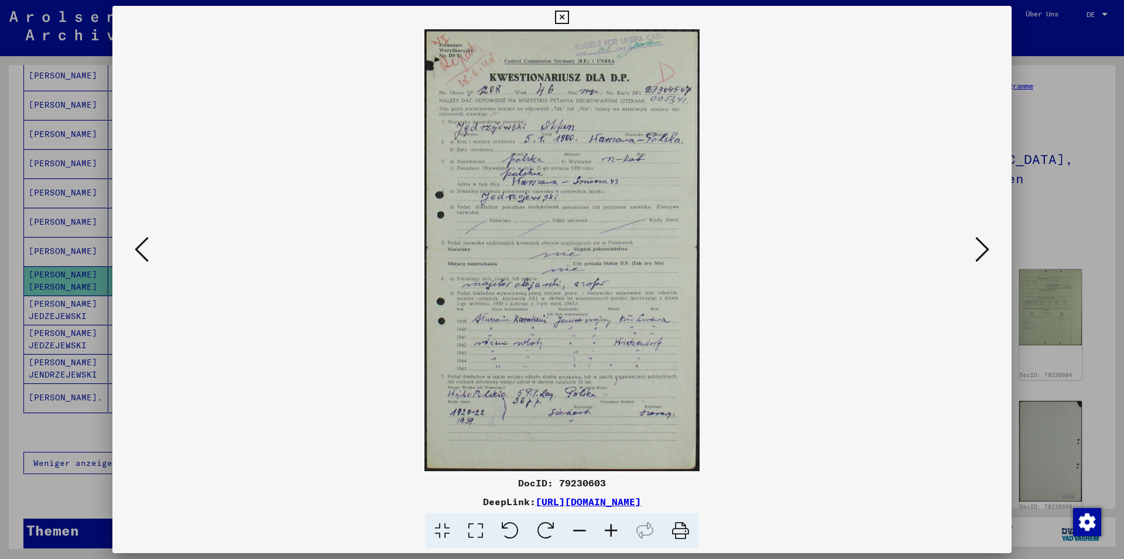
click at [568, 23] on icon at bounding box center [561, 18] width 13 height 14
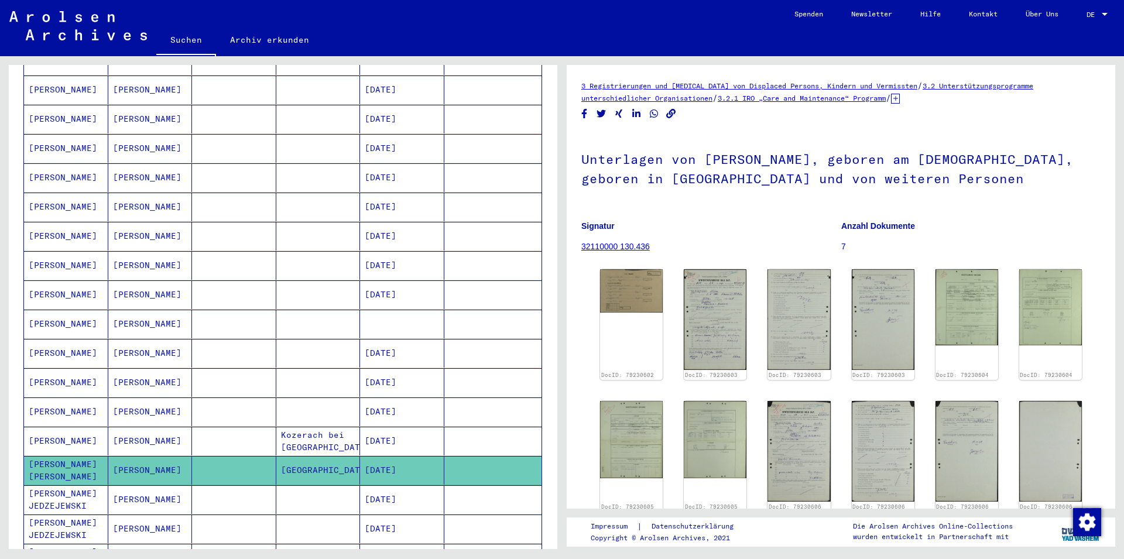
scroll to position [140, 0]
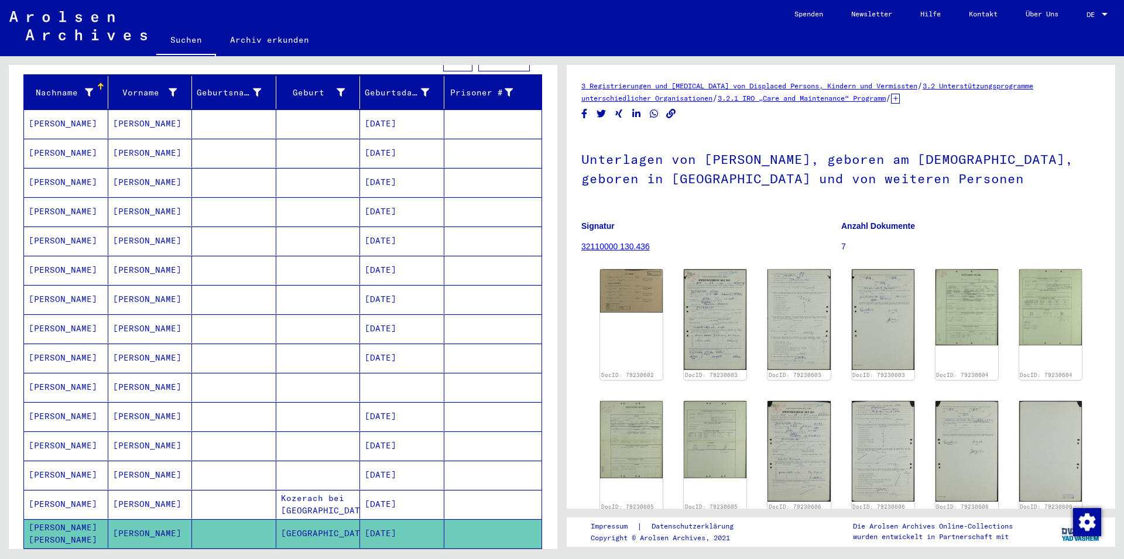
click at [176, 373] on mat-cell "[PERSON_NAME]" at bounding box center [150, 387] width 84 height 29
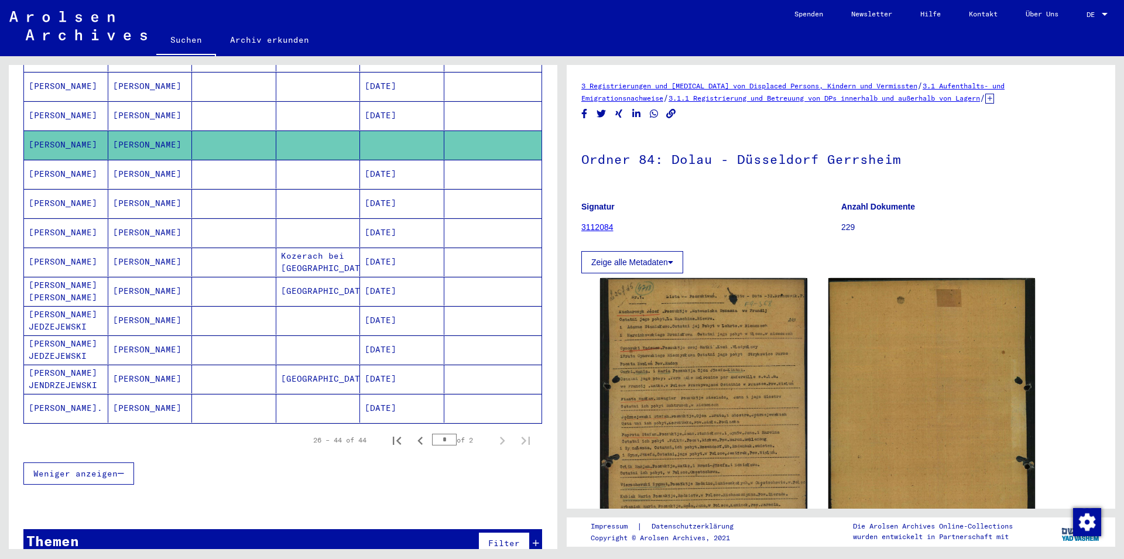
scroll to position [393, 0]
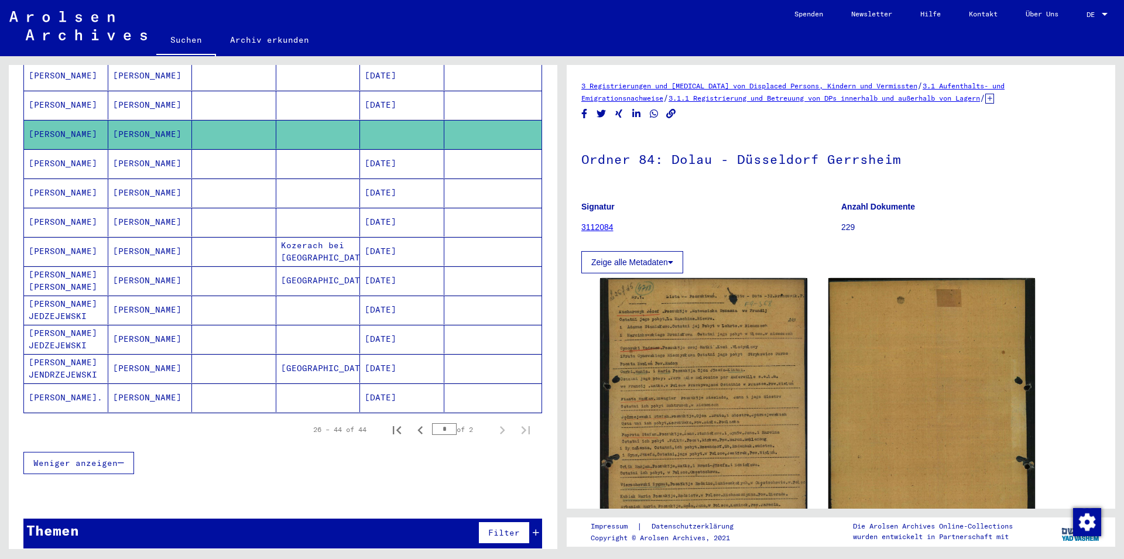
click at [376, 394] on mat-cell "[DATE]" at bounding box center [402, 397] width 84 height 29
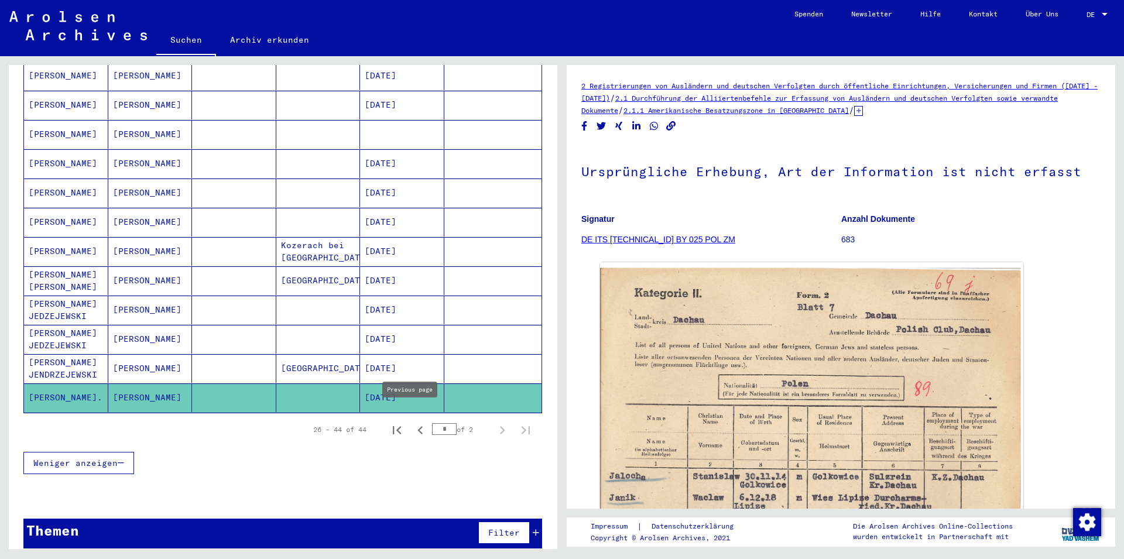
click at [412, 422] on icon "Previous page" at bounding box center [420, 430] width 16 height 16
type input "*"
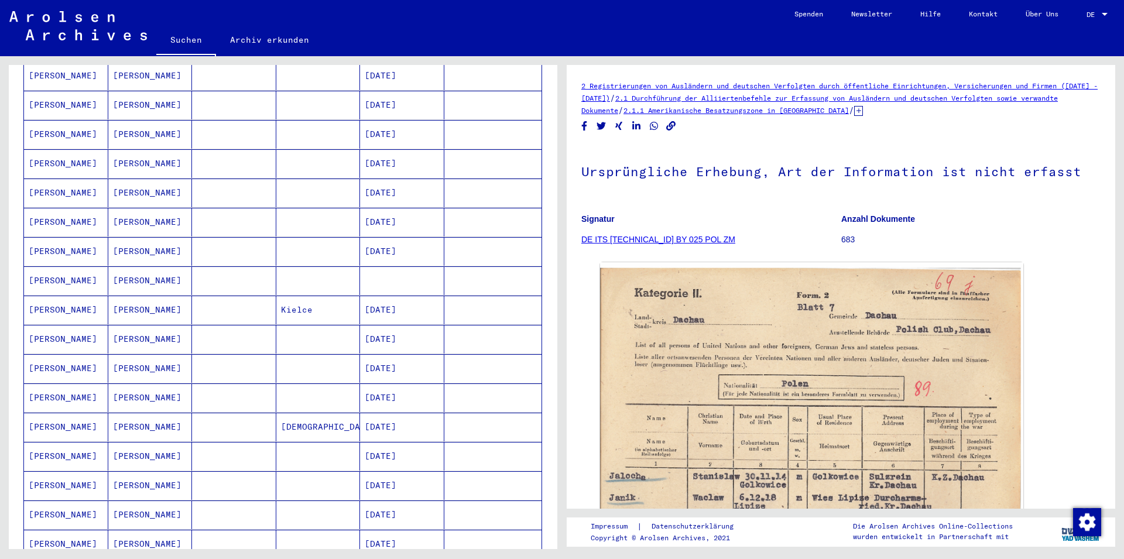
click at [365, 296] on mat-cell "[DATE]" at bounding box center [402, 310] width 84 height 29
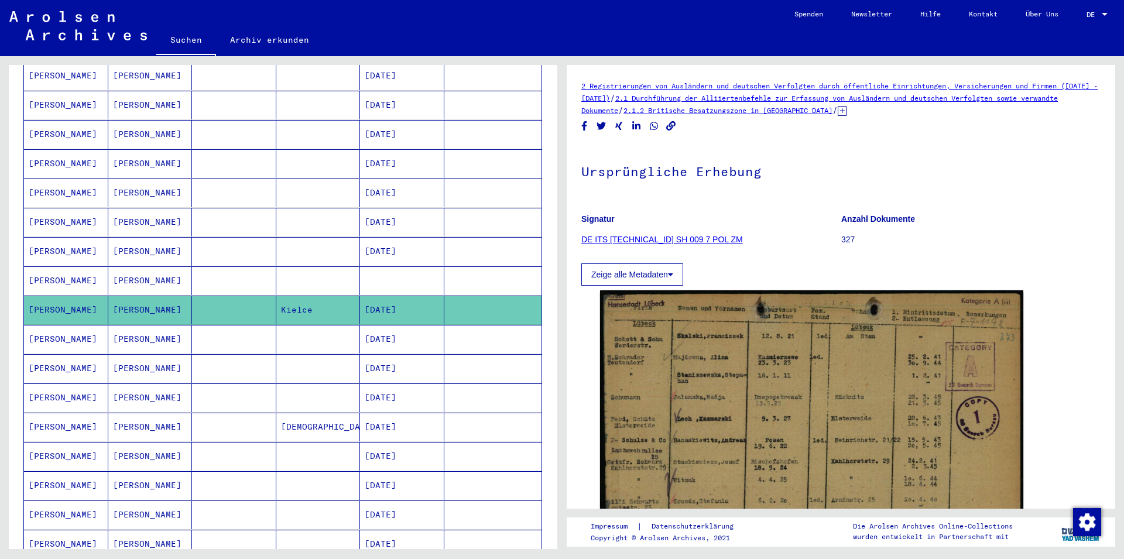
click at [367, 271] on mat-cell at bounding box center [402, 280] width 84 height 29
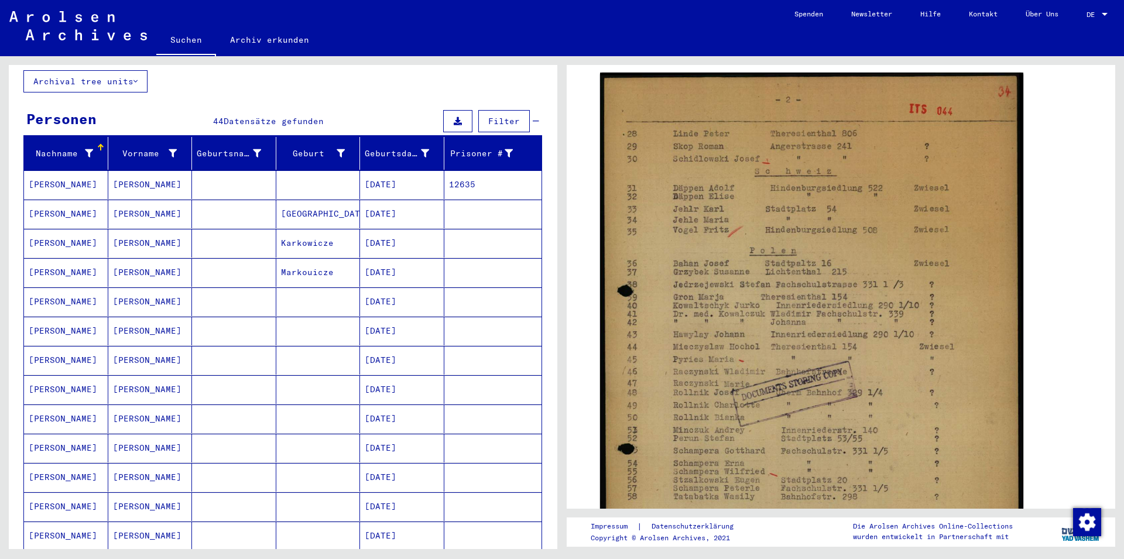
scroll to position [77, 0]
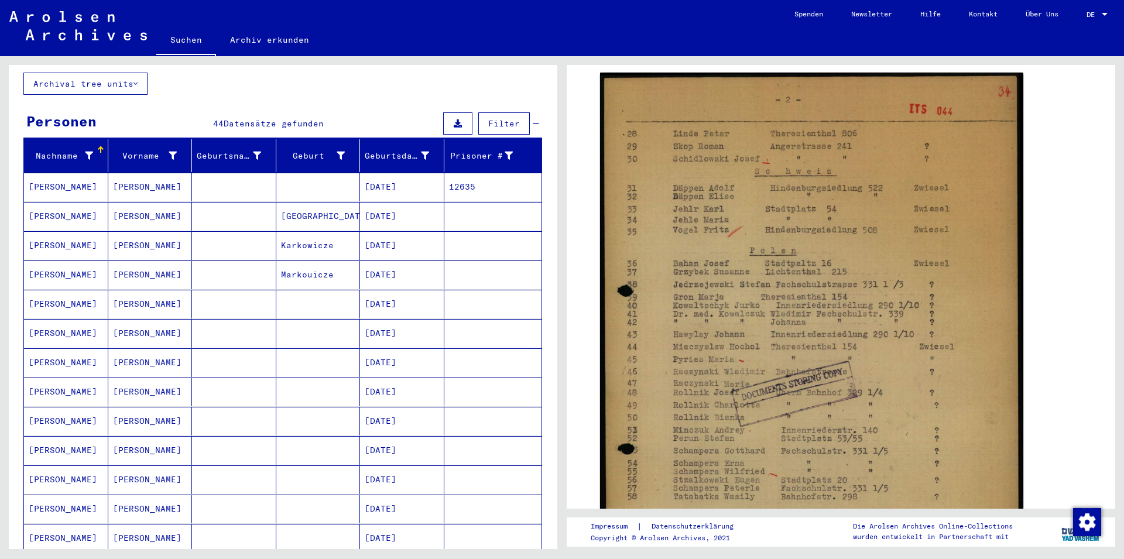
click at [383, 180] on mat-cell "[DATE]" at bounding box center [402, 187] width 84 height 29
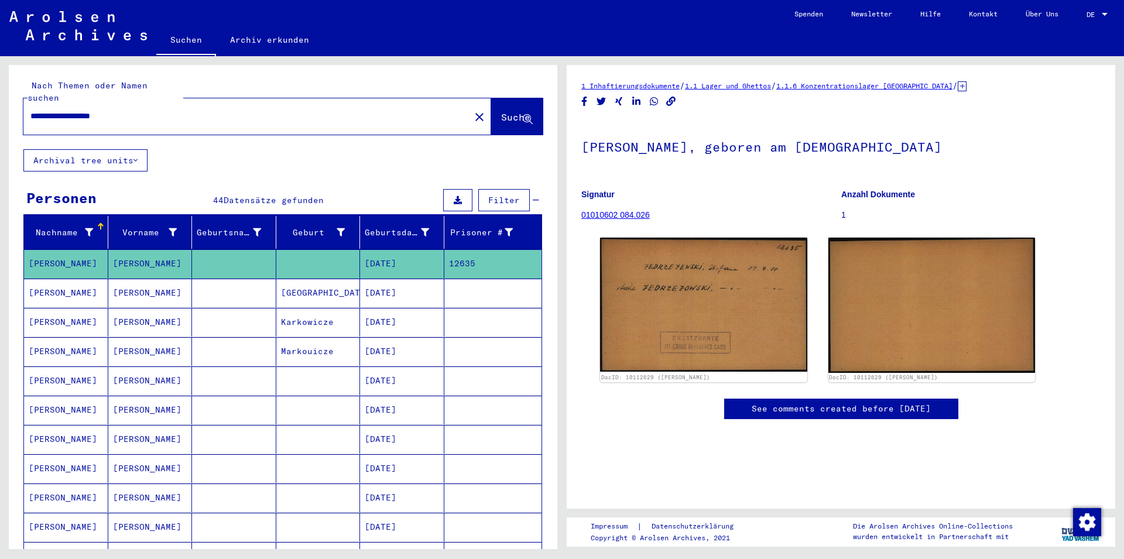
drag, startPoint x: 183, startPoint y: 92, endPoint x: 53, endPoint y: 121, distance: 132.9
click at [53, 121] on div "**********" at bounding box center [257, 116] width 468 height 36
drag, startPoint x: 143, startPoint y: 101, endPoint x: 12, endPoint y: 83, distance: 131.7
click at [30, 110] on input "**********" at bounding box center [246, 116] width 432 height 12
paste input "*********"
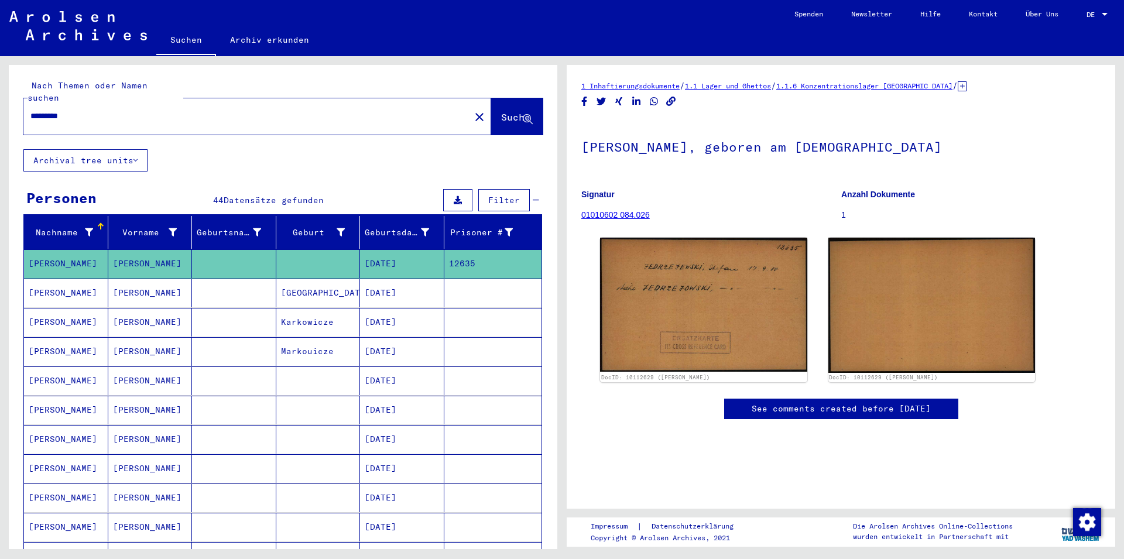
type input "*********"
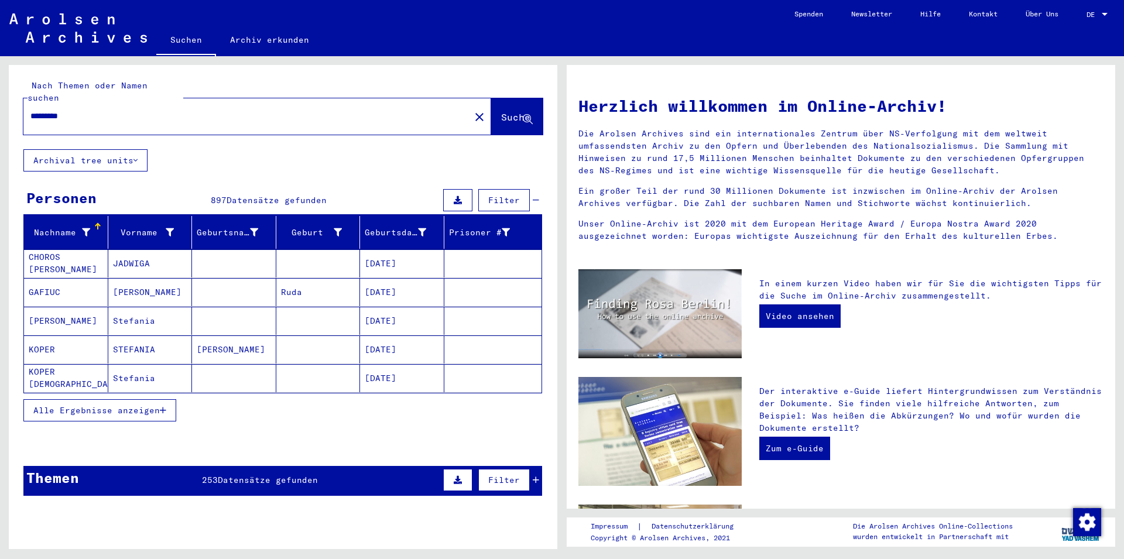
click at [163, 406] on icon "button" at bounding box center [163, 410] width 6 height 8
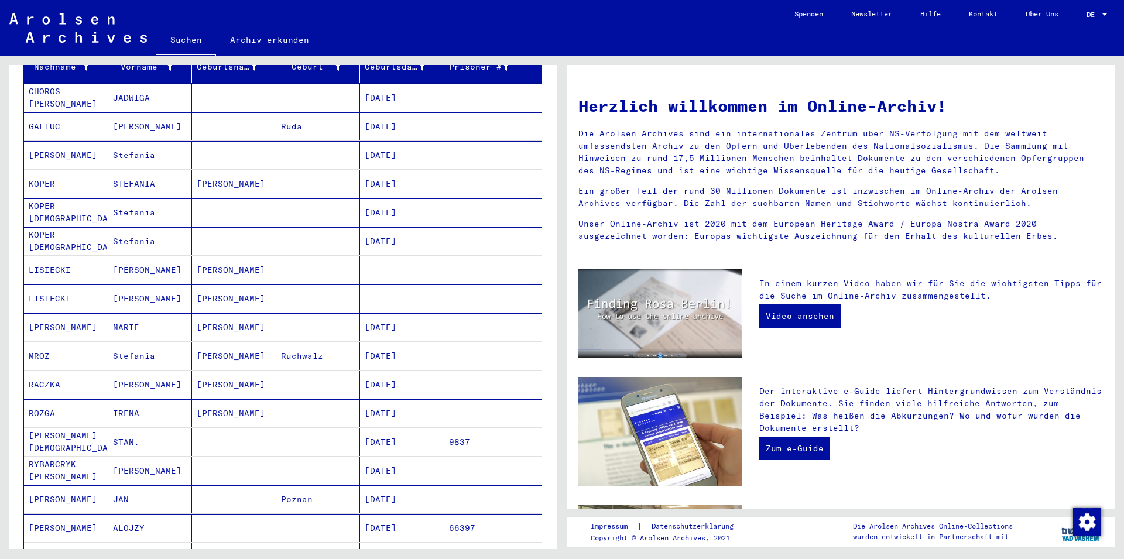
scroll to position [190, 0]
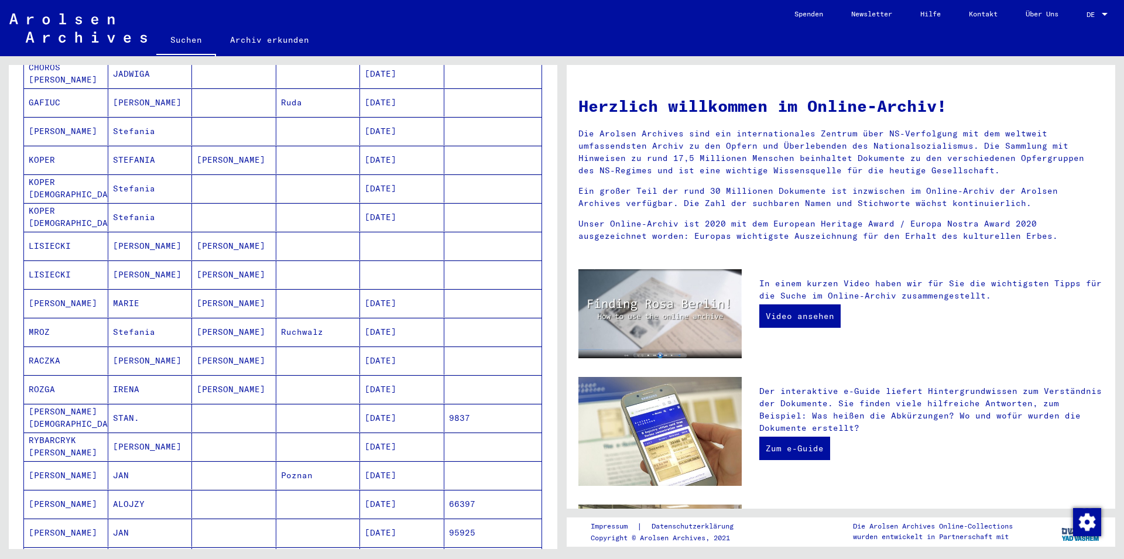
click at [391, 415] on mat-cell "[DATE]" at bounding box center [402, 418] width 84 height 28
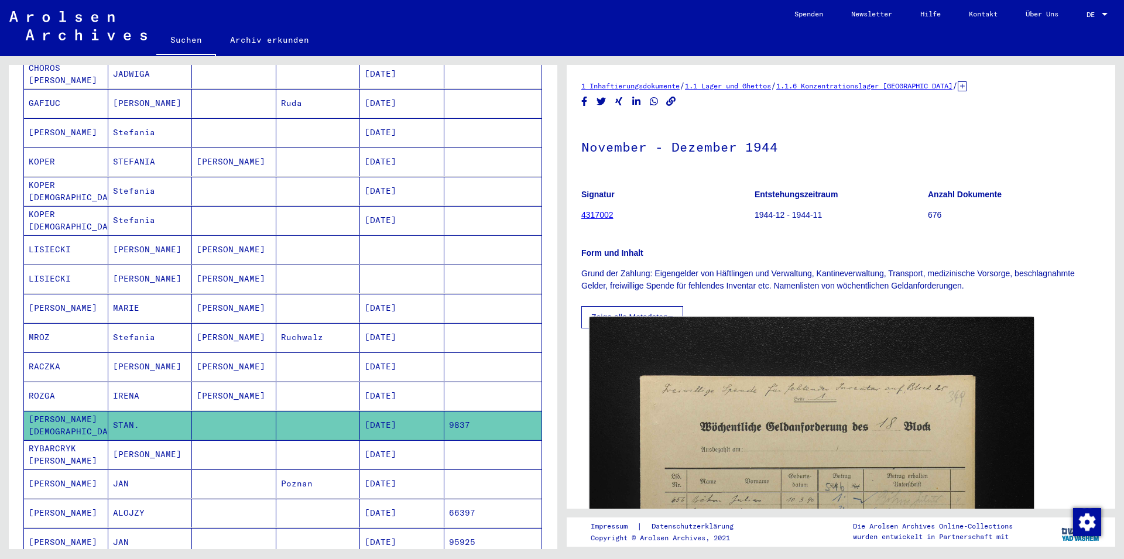
scroll to position [126, 0]
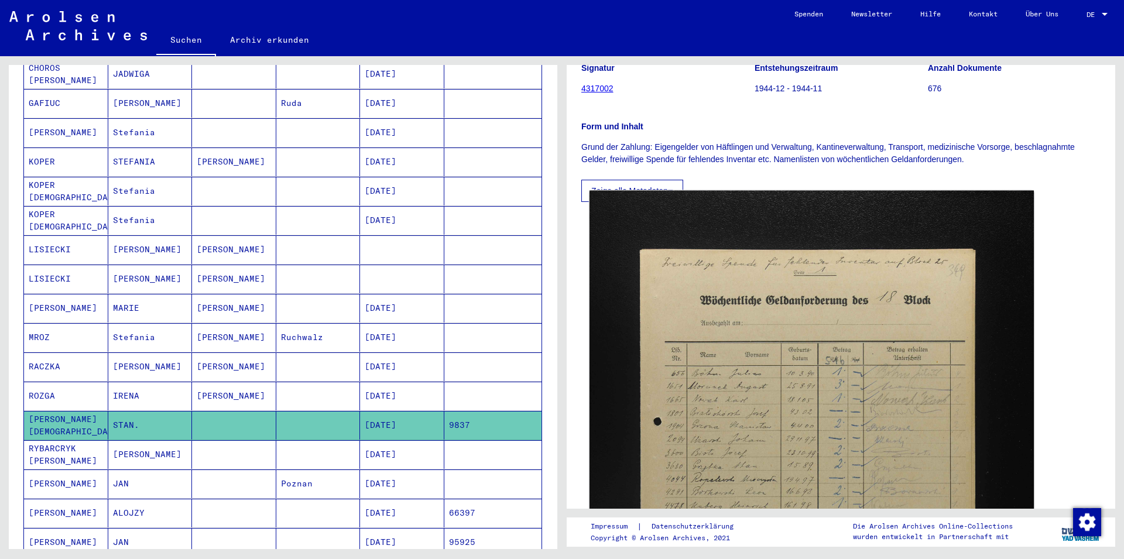
click at [803, 290] on img at bounding box center [811, 525] width 444 height 668
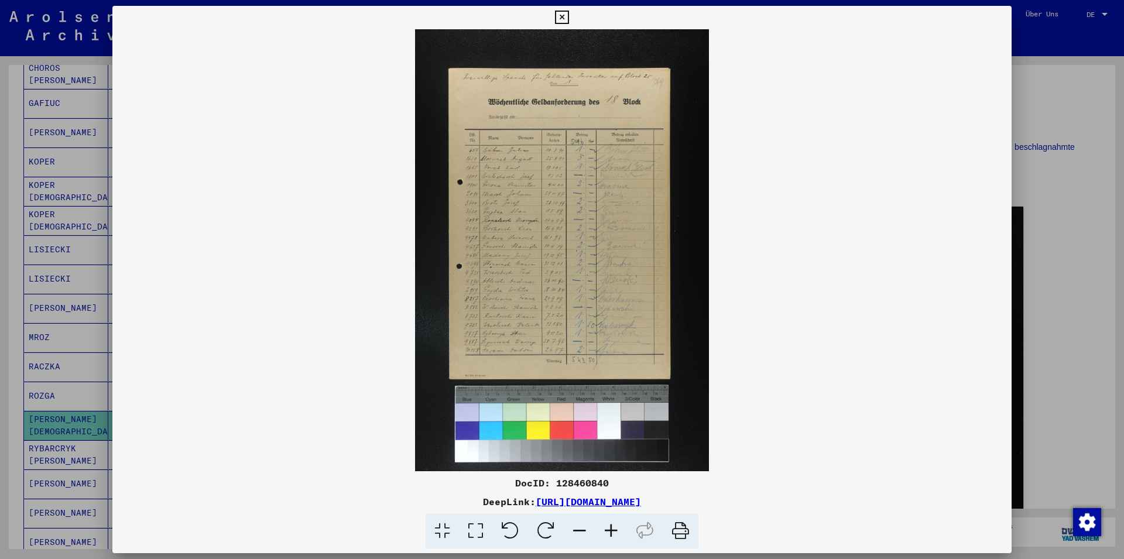
click at [611, 527] on icon at bounding box center [611, 531] width 32 height 36
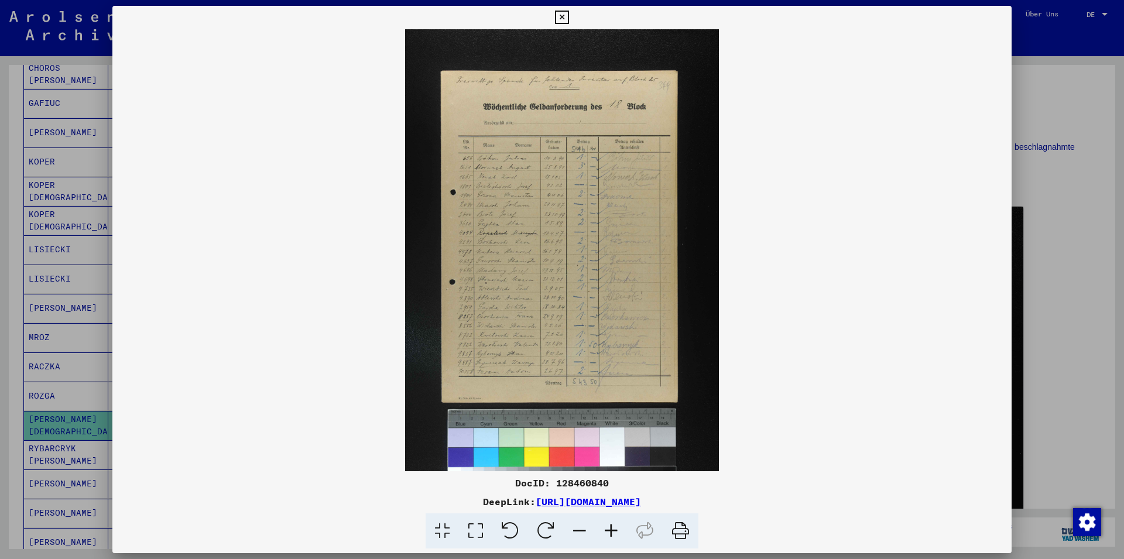
click at [611, 527] on icon at bounding box center [611, 531] width 32 height 36
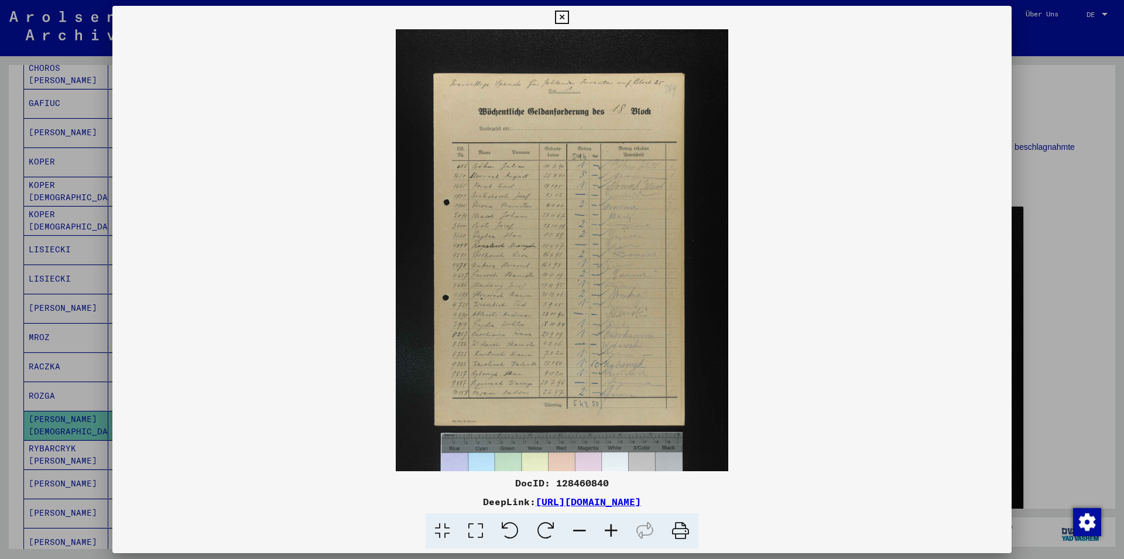
click at [611, 526] on icon at bounding box center [611, 531] width 32 height 36
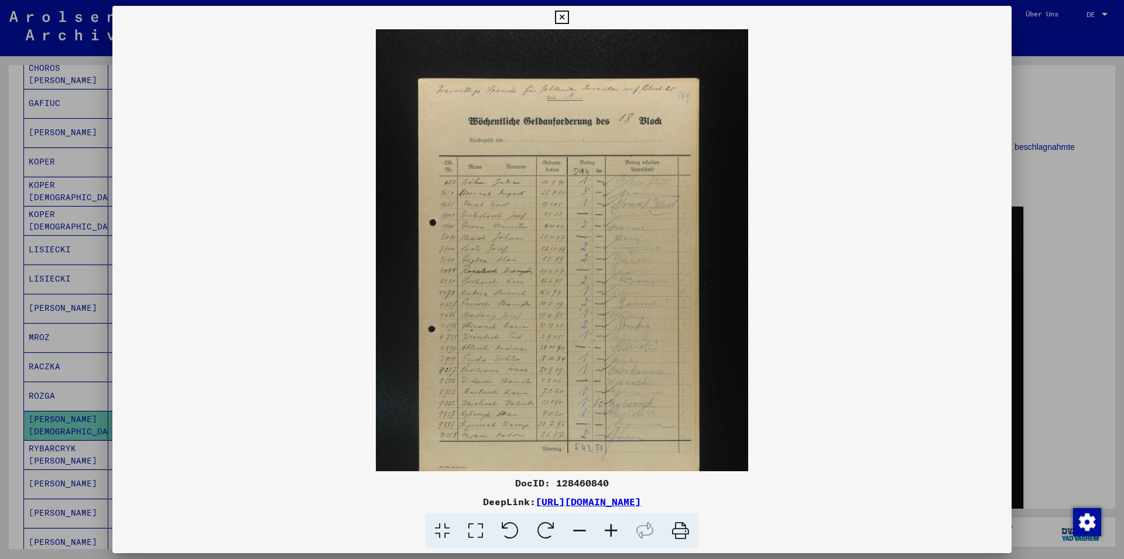
click at [611, 526] on icon at bounding box center [611, 531] width 32 height 36
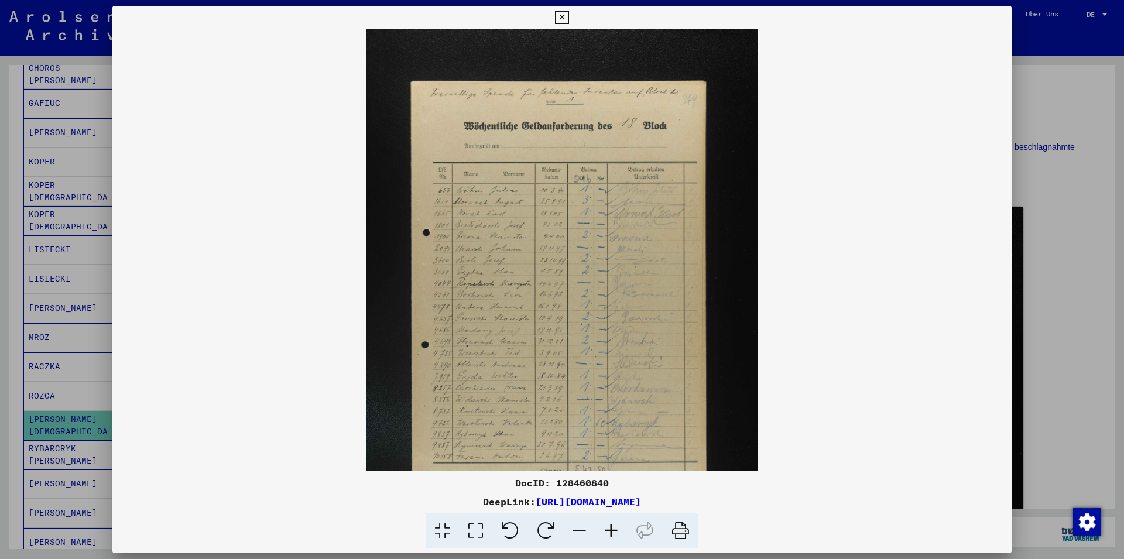
click at [611, 526] on icon at bounding box center [611, 531] width 32 height 36
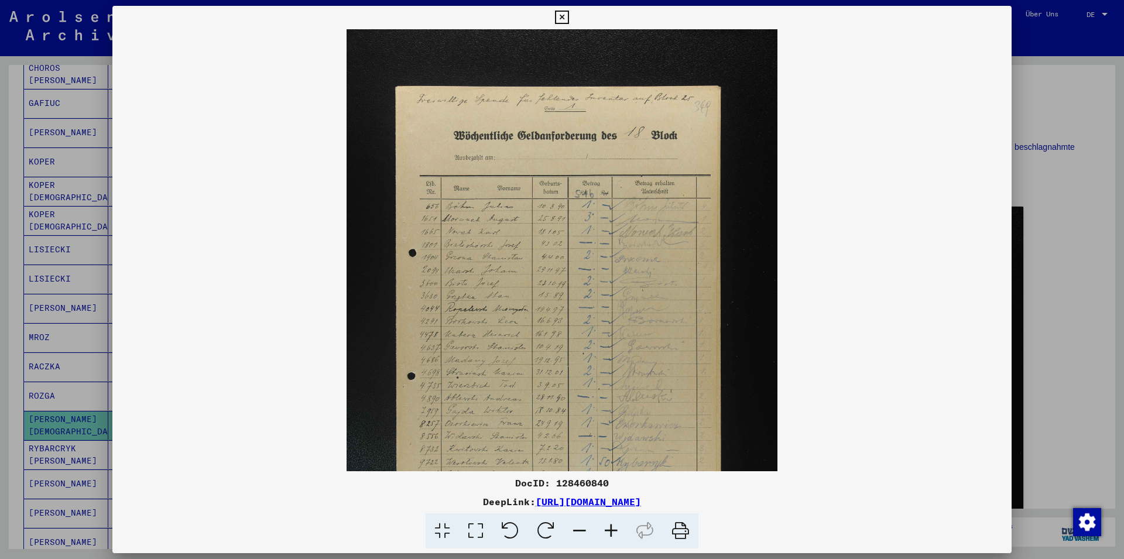
click at [611, 526] on icon at bounding box center [611, 531] width 32 height 36
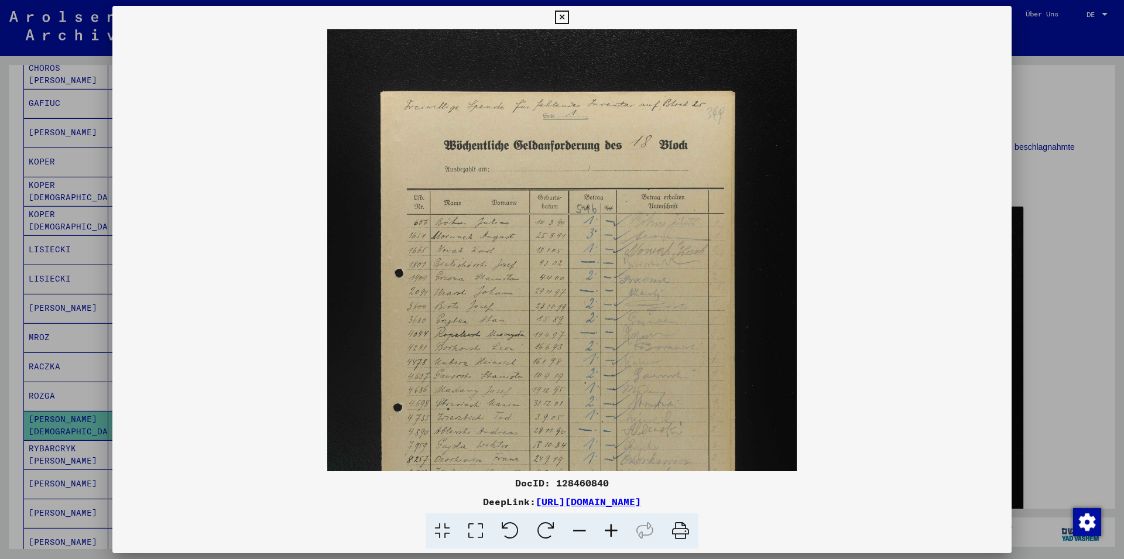
click at [611, 526] on icon at bounding box center [611, 531] width 32 height 36
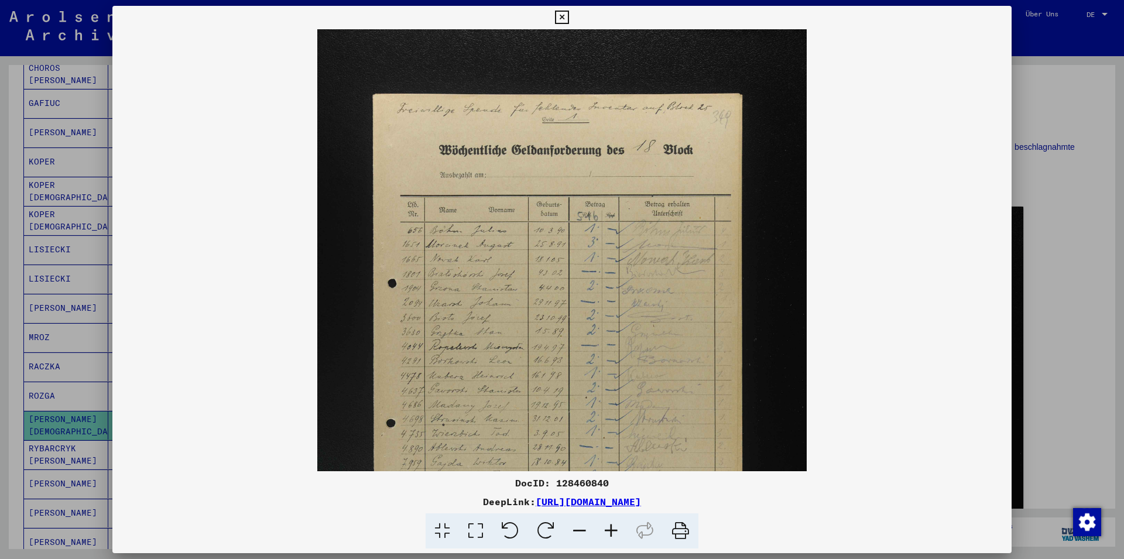
click at [611, 526] on icon at bounding box center [611, 531] width 32 height 36
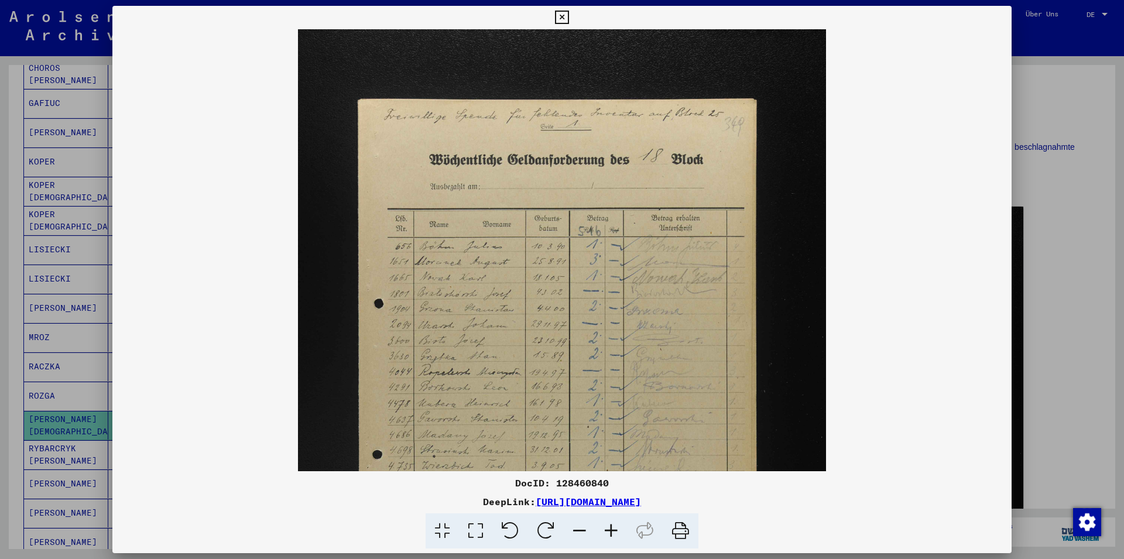
click at [611, 526] on icon at bounding box center [611, 531] width 32 height 36
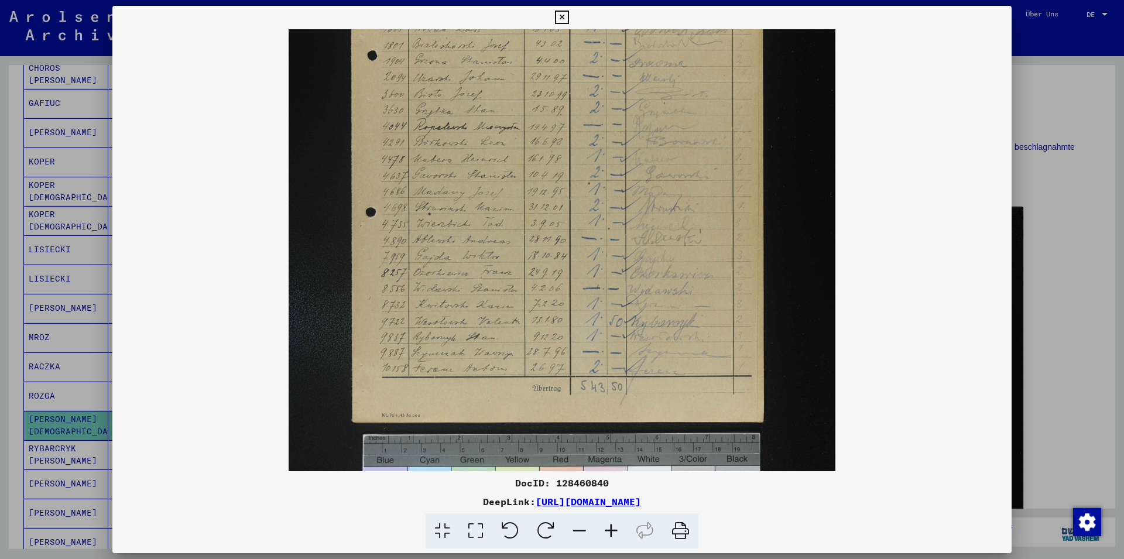
drag, startPoint x: 686, startPoint y: 324, endPoint x: 709, endPoint y: 85, distance: 239.8
click at [711, 54] on img at bounding box center [561, 182] width 547 height 822
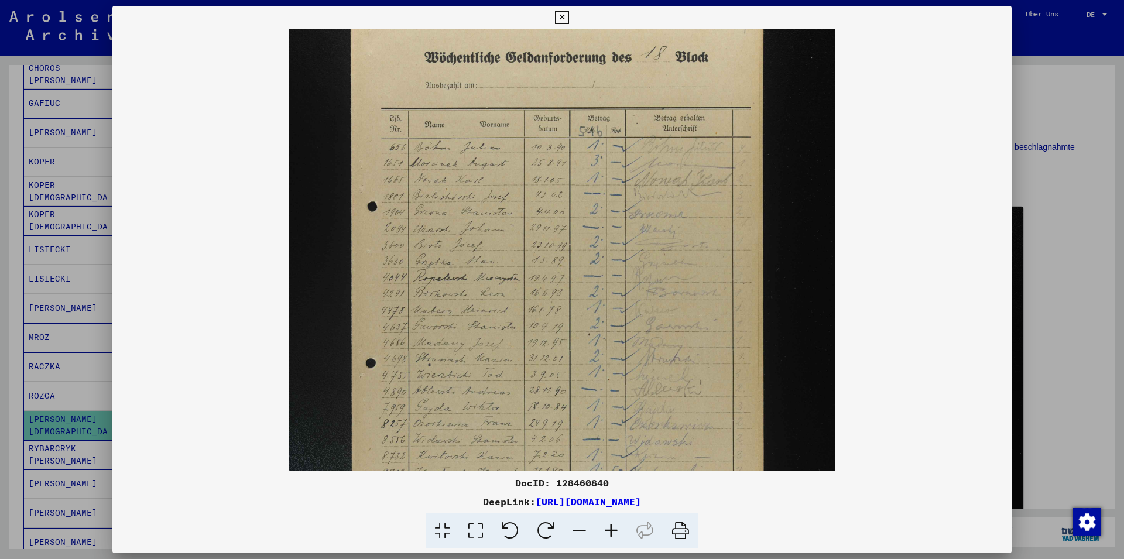
scroll to position [0, 0]
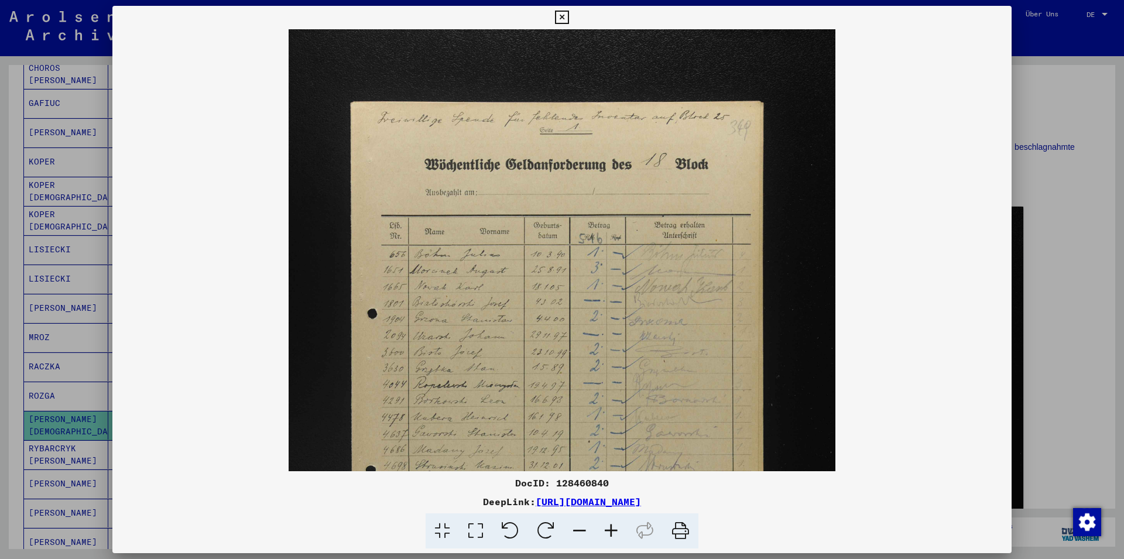
drag, startPoint x: 661, startPoint y: 293, endPoint x: 626, endPoint y: 446, distance: 156.8
drag, startPoint x: 696, startPoint y: 270, endPoint x: 661, endPoint y: 415, distance: 149.3
click at [657, 416] on img at bounding box center [561, 440] width 547 height 822
click at [568, 22] on icon at bounding box center [561, 18] width 13 height 14
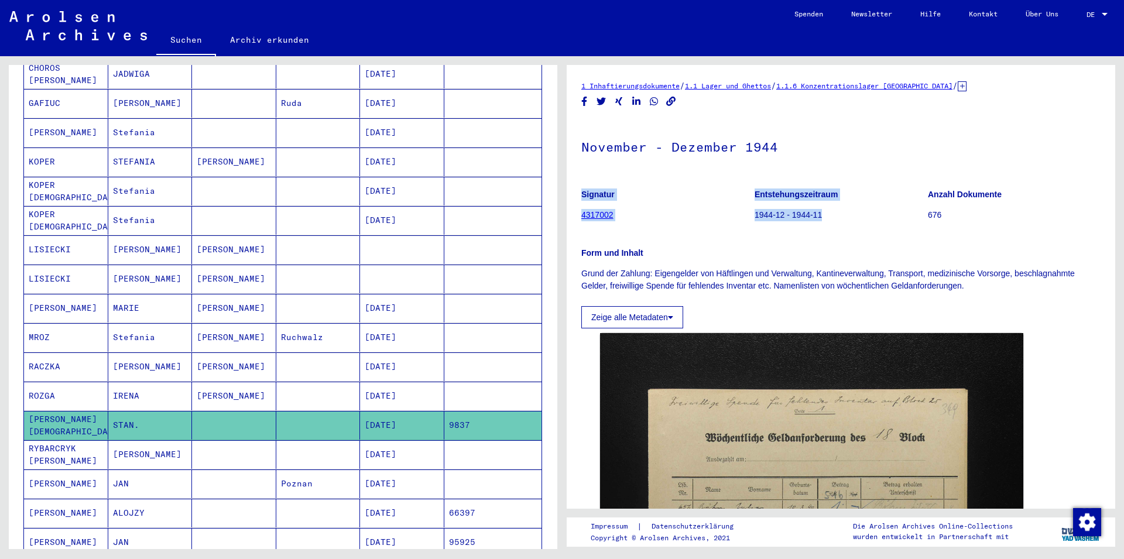
drag, startPoint x: 829, startPoint y: 215, endPoint x: 751, endPoint y: 222, distance: 78.1
click at [754, 222] on mat-grid-tile "Entstehungszeitraum 1944-12 - 1944-11" at bounding box center [840, 206] width 173 height 53
click at [754, 209] on figure "Entstehungszeitraum 1944-12 - 1944-11" at bounding box center [840, 206] width 173 height 53
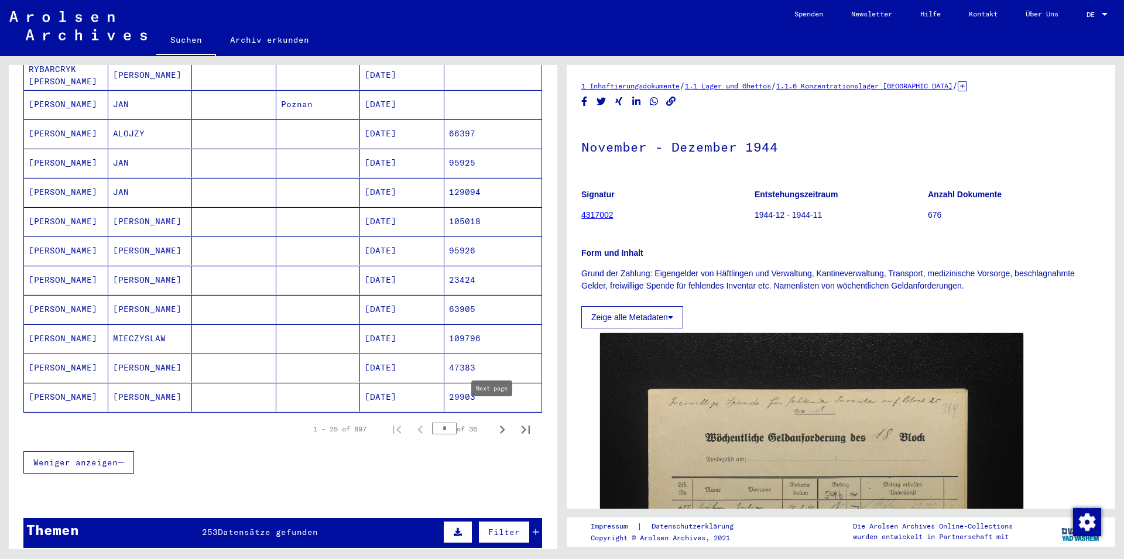
click at [494, 421] on icon "Next page" at bounding box center [502, 429] width 16 height 16
type input "*"
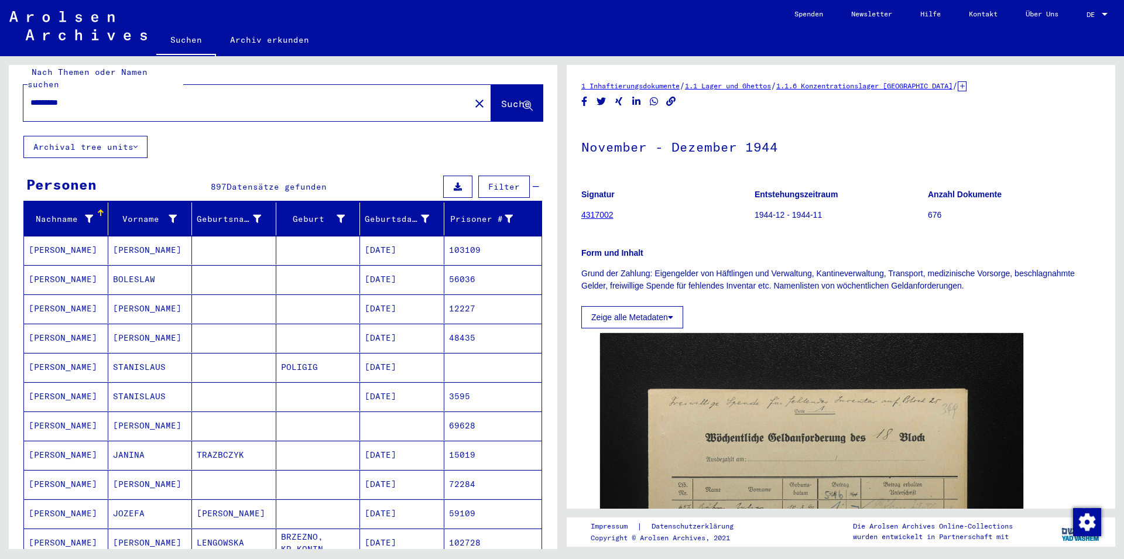
scroll to position [0, 0]
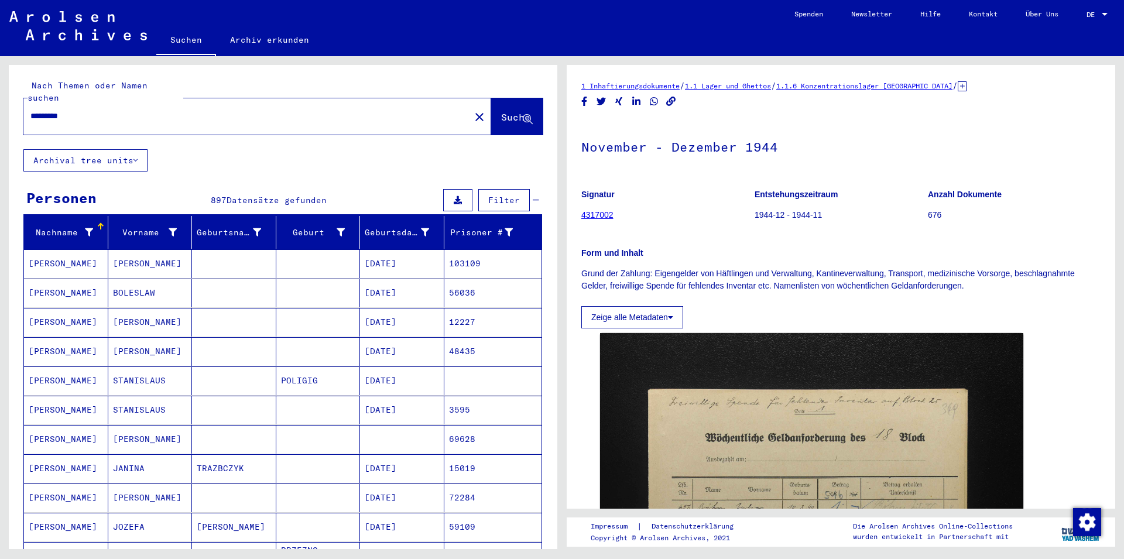
click at [171, 110] on input "*********" at bounding box center [246, 116] width 432 height 12
type input "**********"
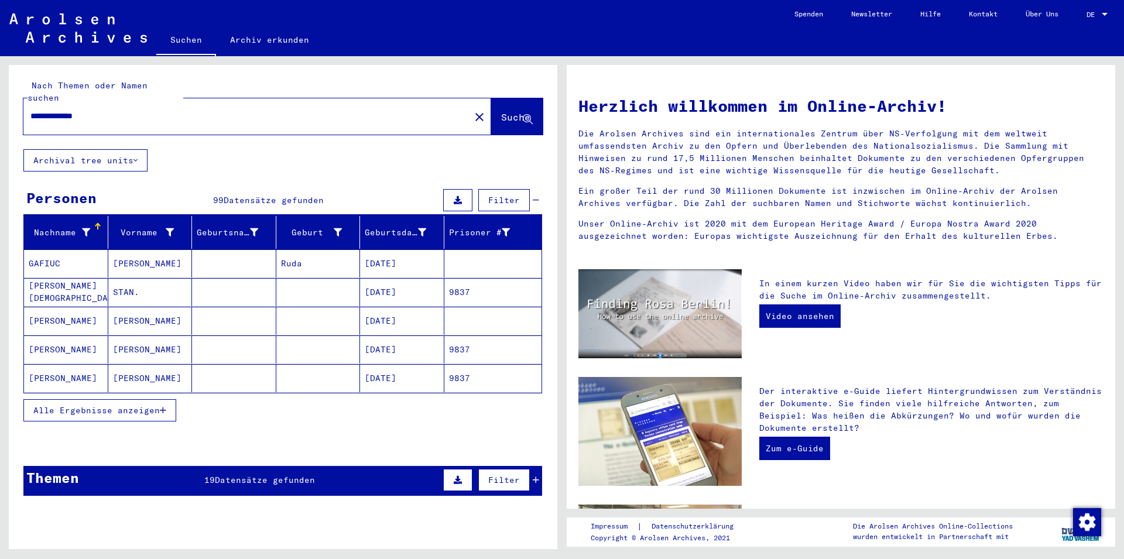
click at [133, 307] on mat-cell "[PERSON_NAME]" at bounding box center [150, 321] width 84 height 28
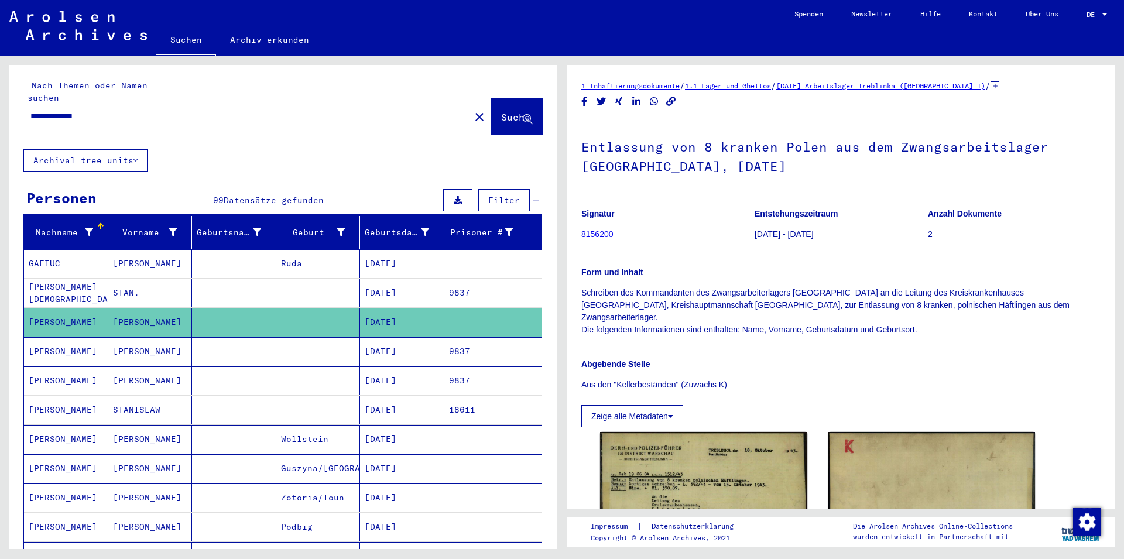
click at [223, 348] on mat-cell at bounding box center [234, 351] width 84 height 29
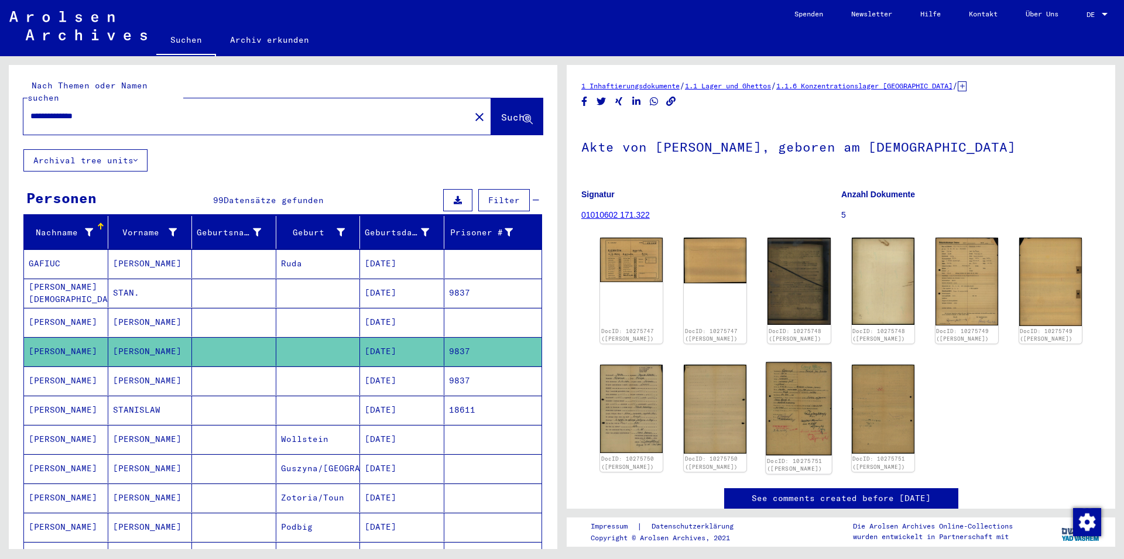
click at [788, 407] on img at bounding box center [799, 408] width 66 height 93
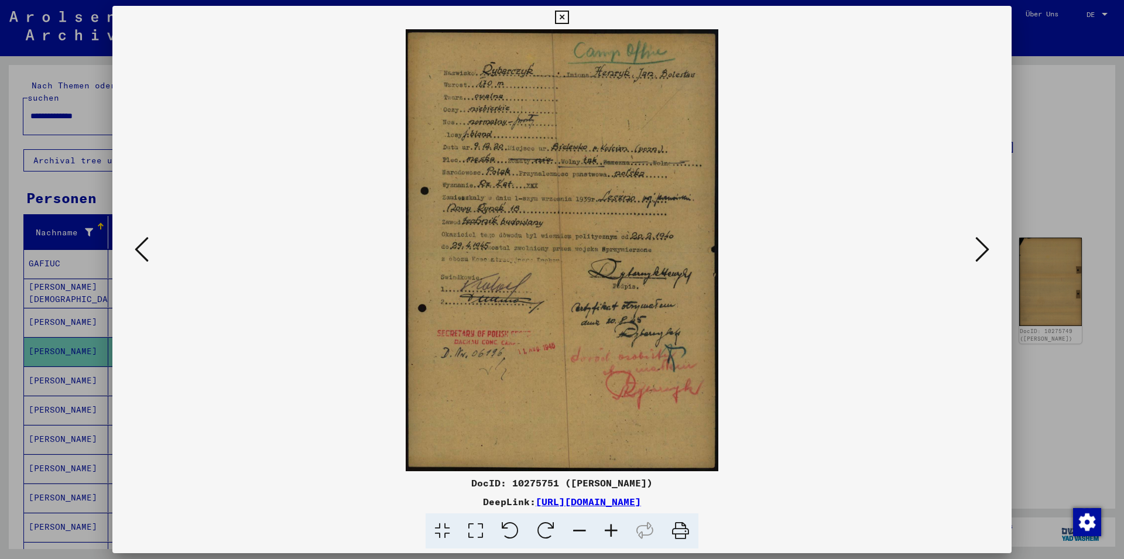
click at [568, 19] on icon at bounding box center [561, 18] width 13 height 14
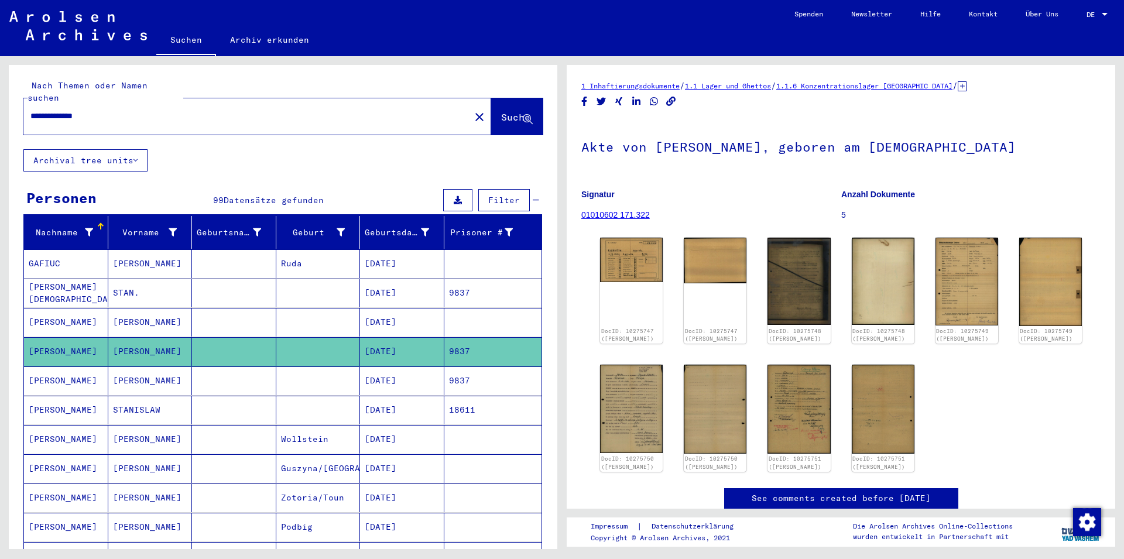
click at [322, 366] on mat-cell at bounding box center [318, 380] width 84 height 29
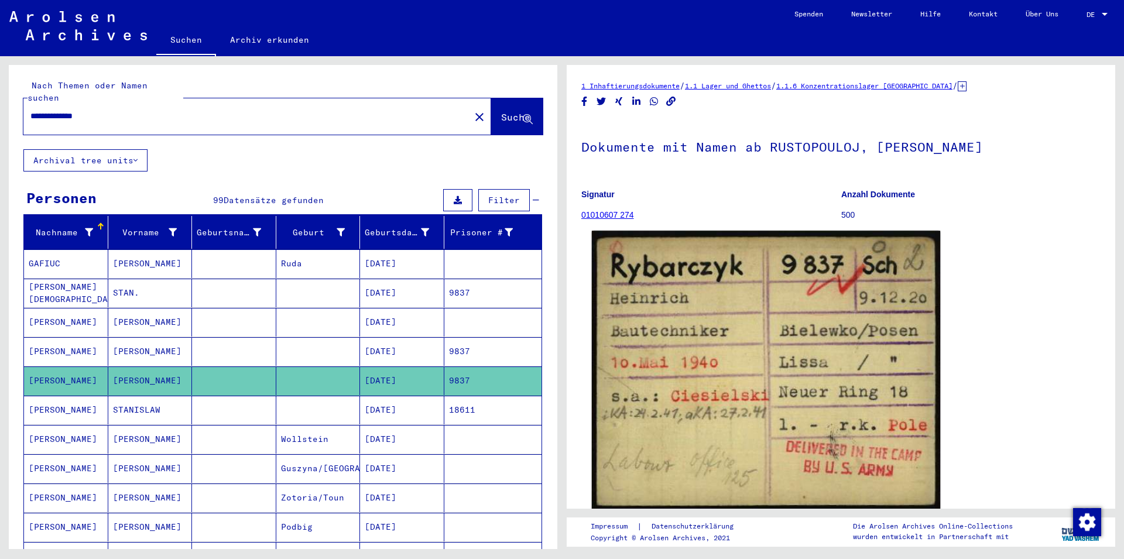
click at [716, 347] on img at bounding box center [766, 371] width 349 height 281
